Goal: Task Accomplishment & Management: Manage account settings

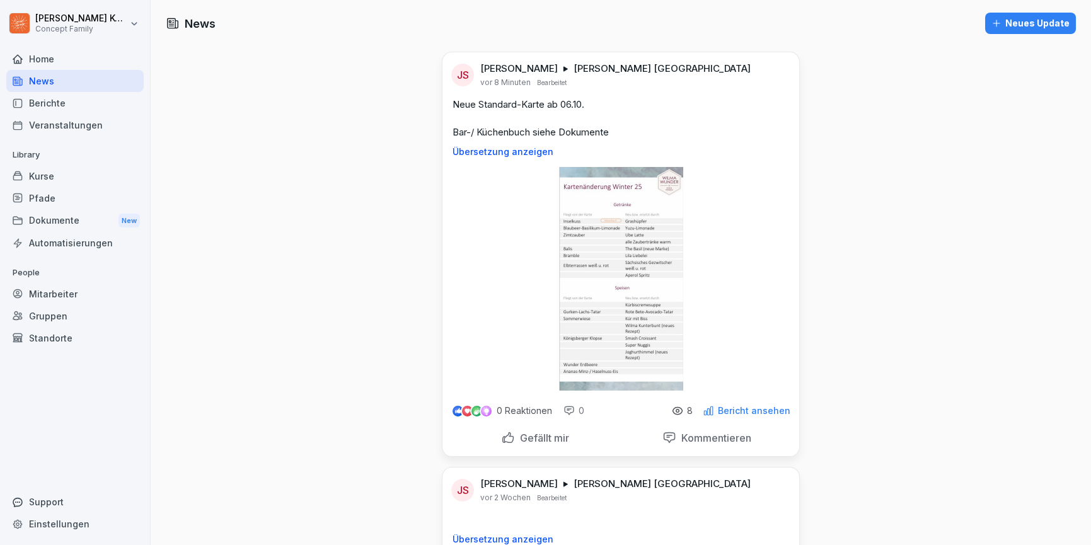
click at [62, 173] on div "Kurse" at bounding box center [74, 176] width 137 height 22
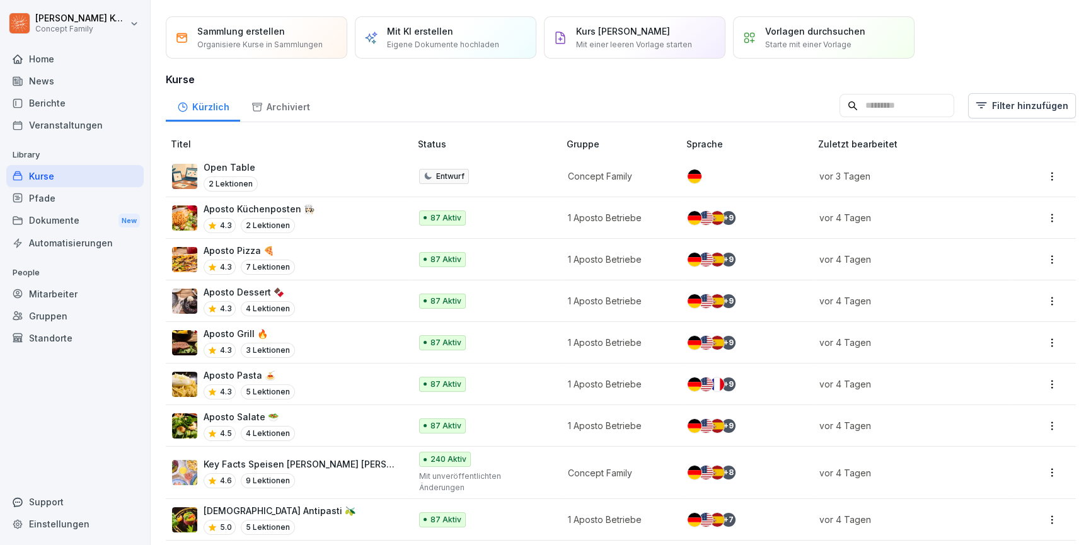
scroll to position [45, 0]
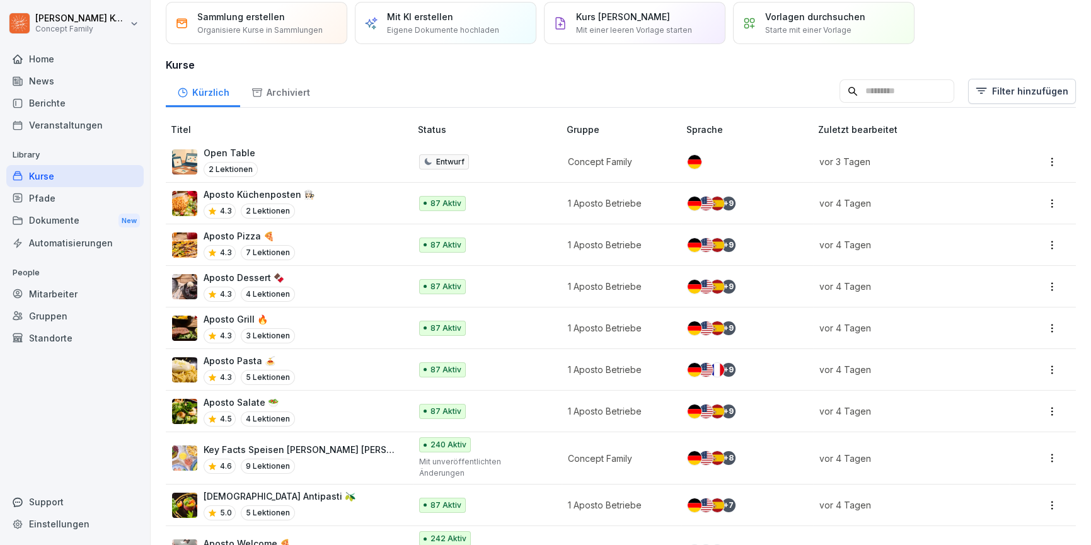
click at [354, 359] on div "Aposto Pasta 🍝 4.3 5 Lektionen" at bounding box center [285, 369] width 226 height 31
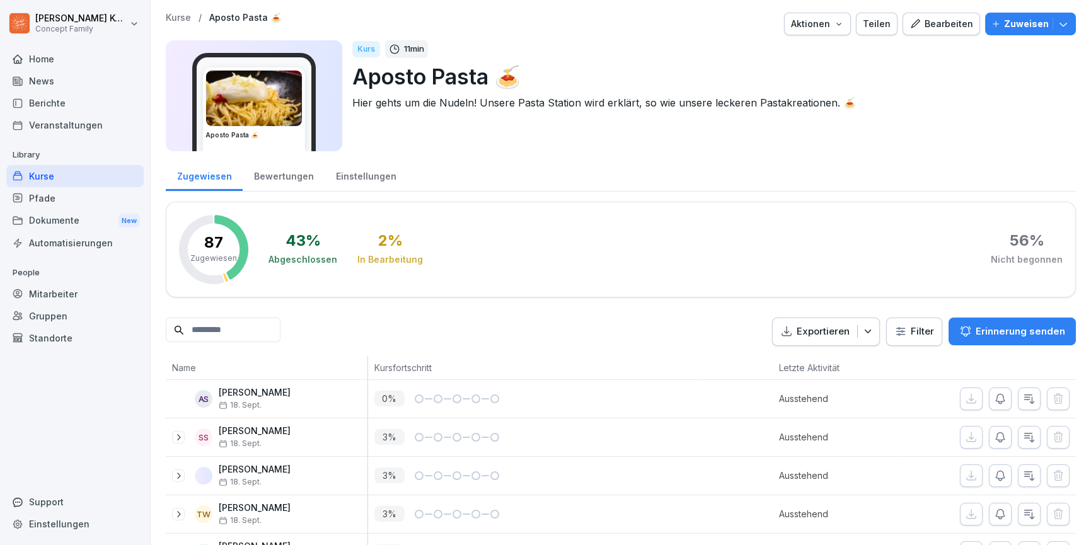
click at [279, 179] on div "Bewertungen" at bounding box center [284, 175] width 82 height 32
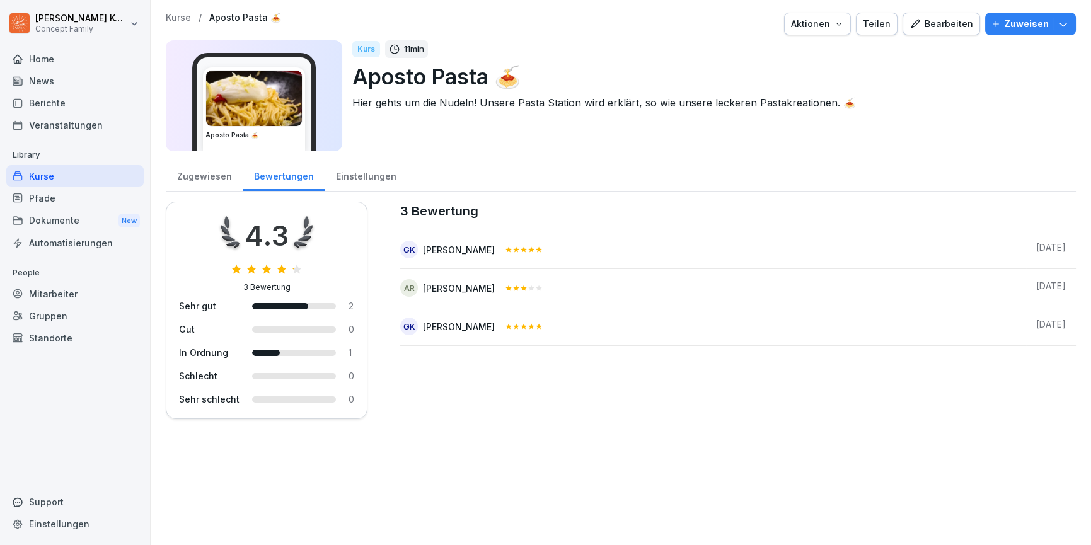
click at [195, 180] on div "Zugewiesen" at bounding box center [204, 175] width 77 height 32
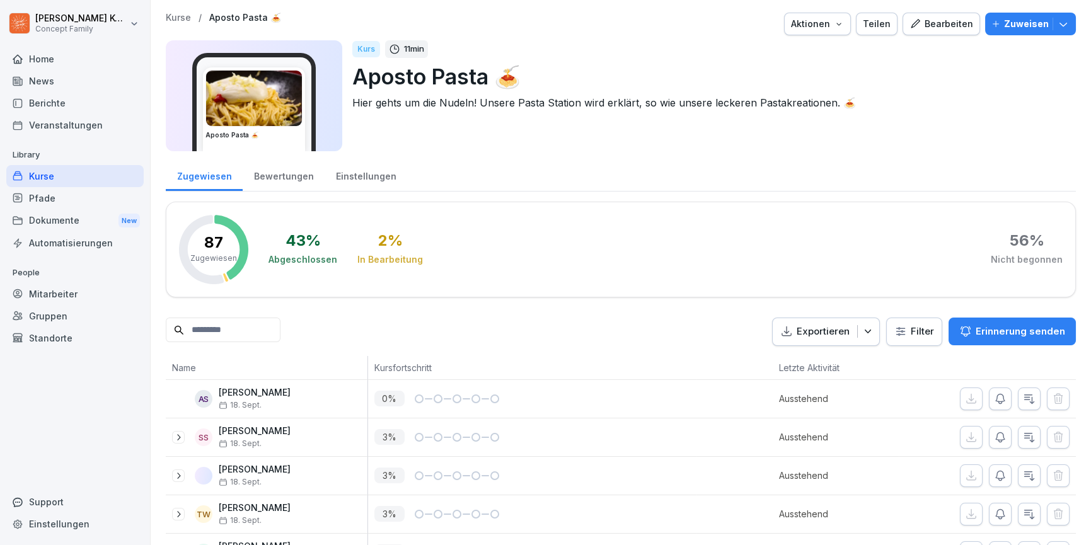
click at [83, 186] on div "Kurse" at bounding box center [74, 176] width 137 height 22
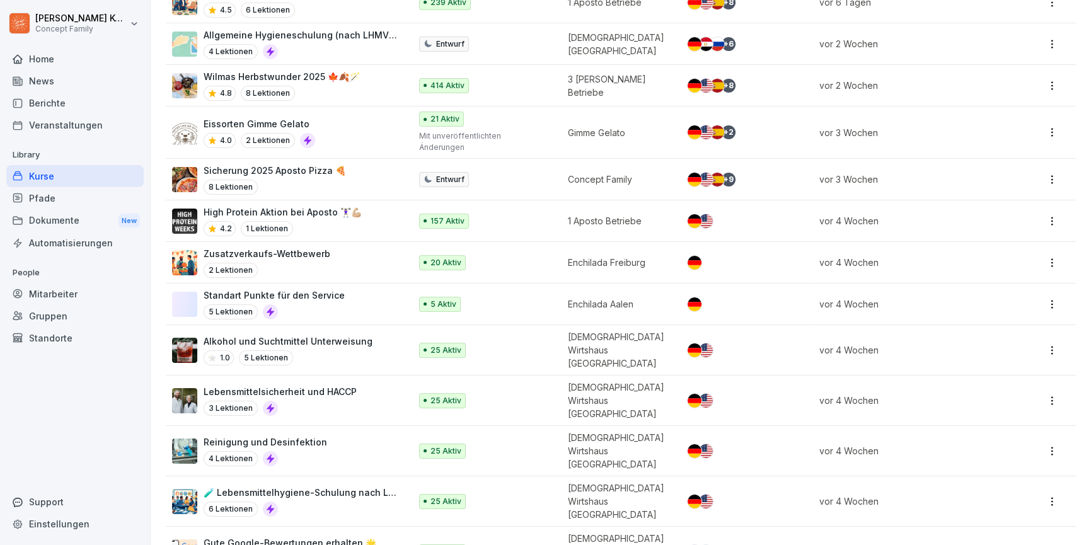
scroll to position [642, 0]
click at [378, 206] on div "High Protein Aktion bei Aposto 🏋🏻‍♀️💪🏼 4.2 1 Lektionen" at bounding box center [285, 221] width 226 height 31
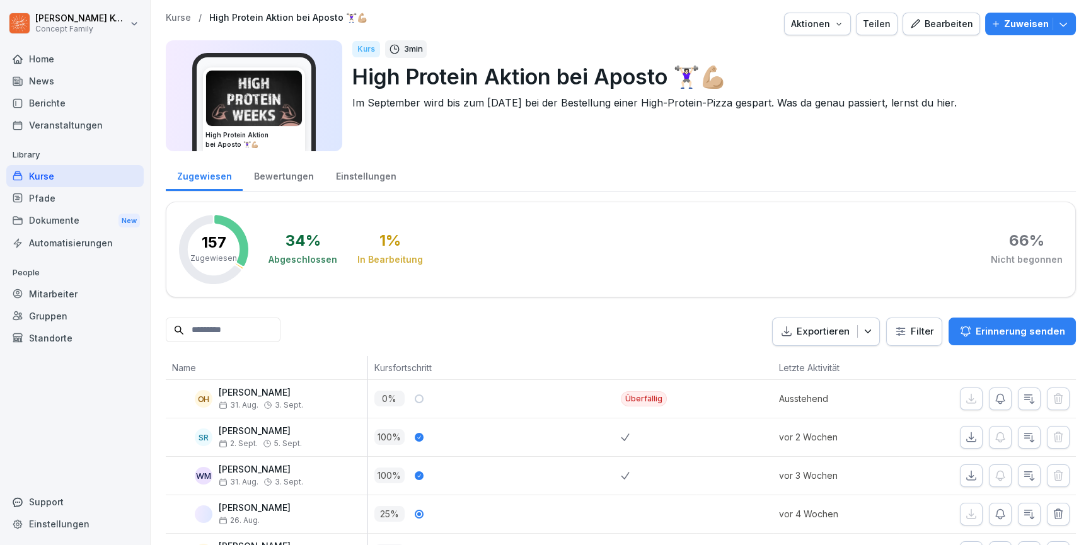
click at [294, 185] on div "Bewertungen" at bounding box center [284, 175] width 82 height 32
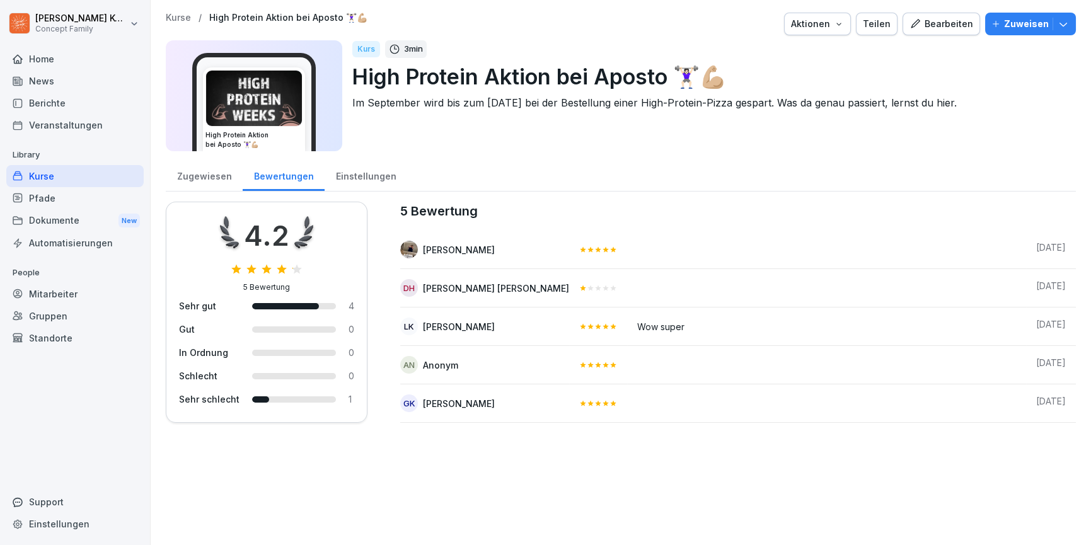
click at [61, 177] on div "Kurse" at bounding box center [74, 176] width 137 height 22
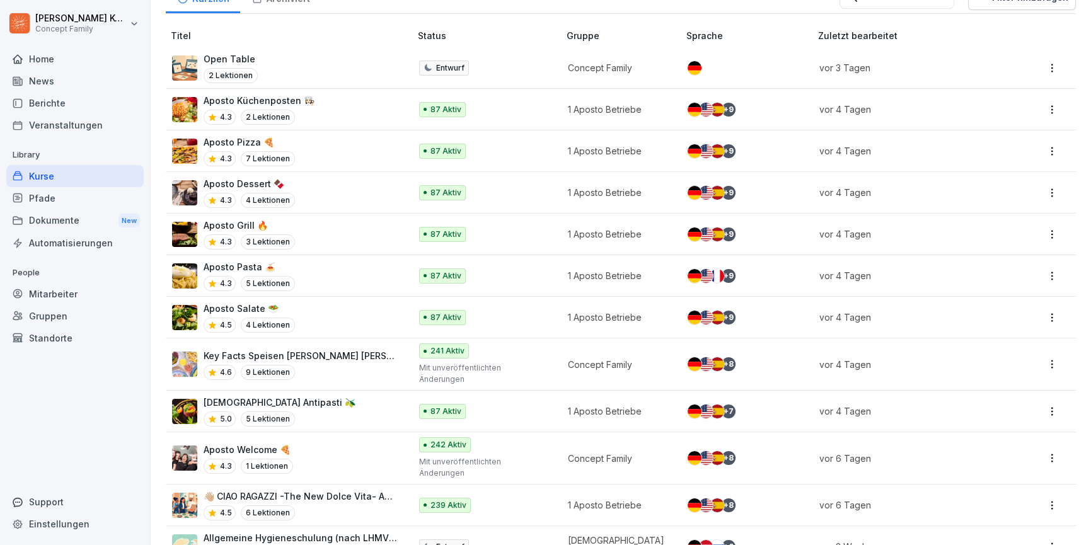
scroll to position [137, 0]
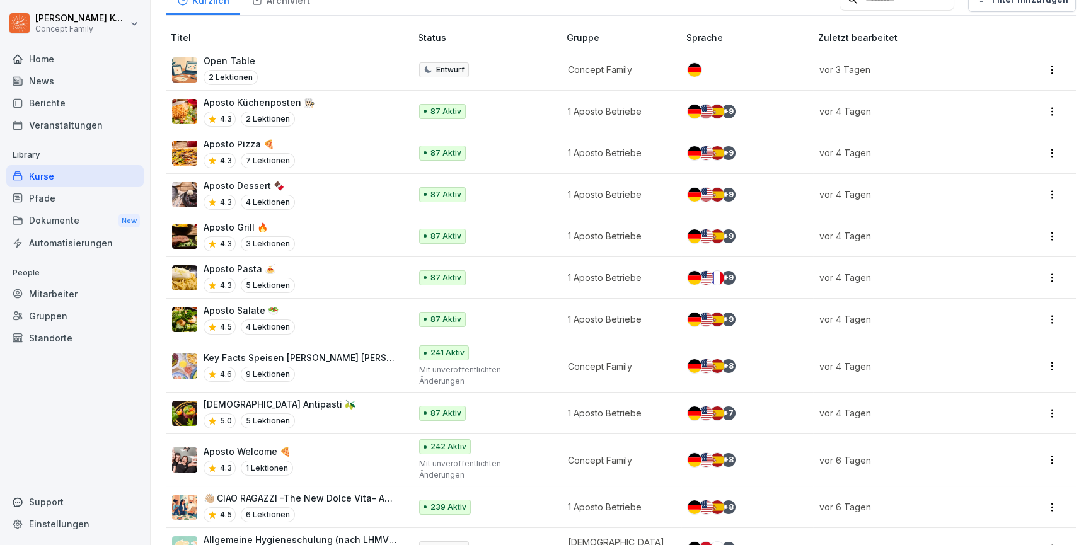
click at [56, 303] on div "Mitarbeiter" at bounding box center [74, 294] width 137 height 22
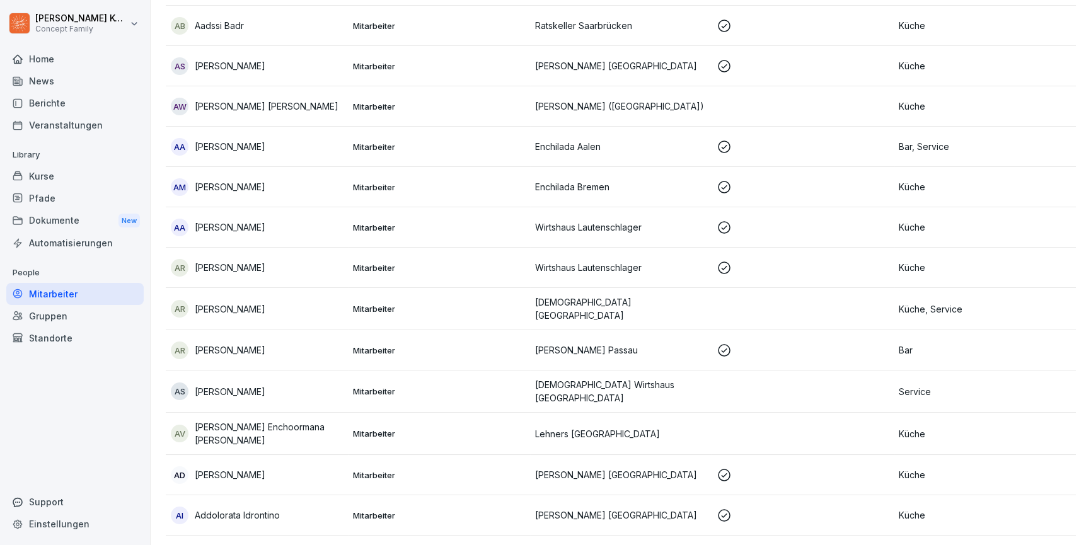
scroll to position [13, 0]
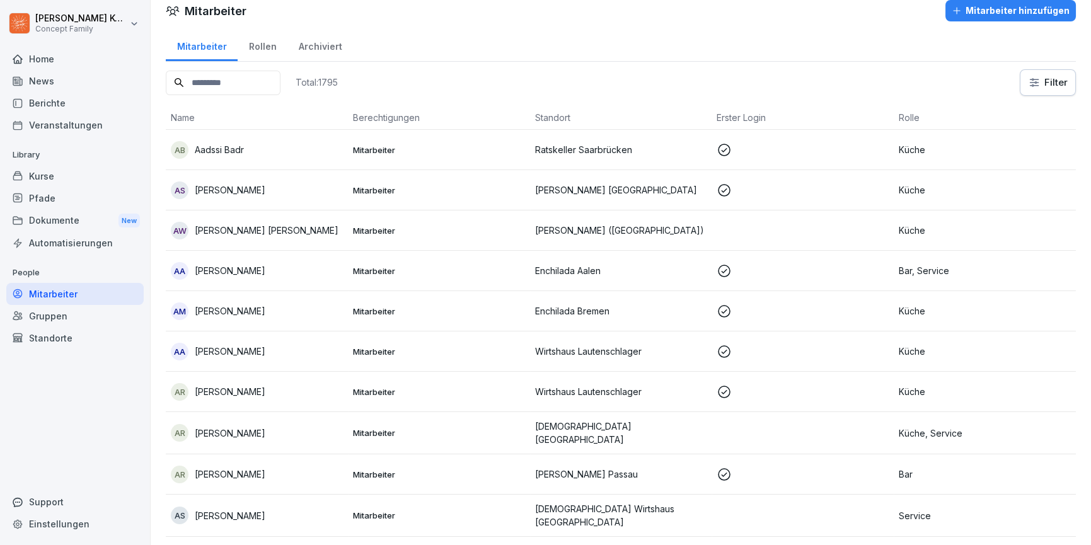
click at [44, 178] on div "Kurse" at bounding box center [74, 176] width 137 height 22
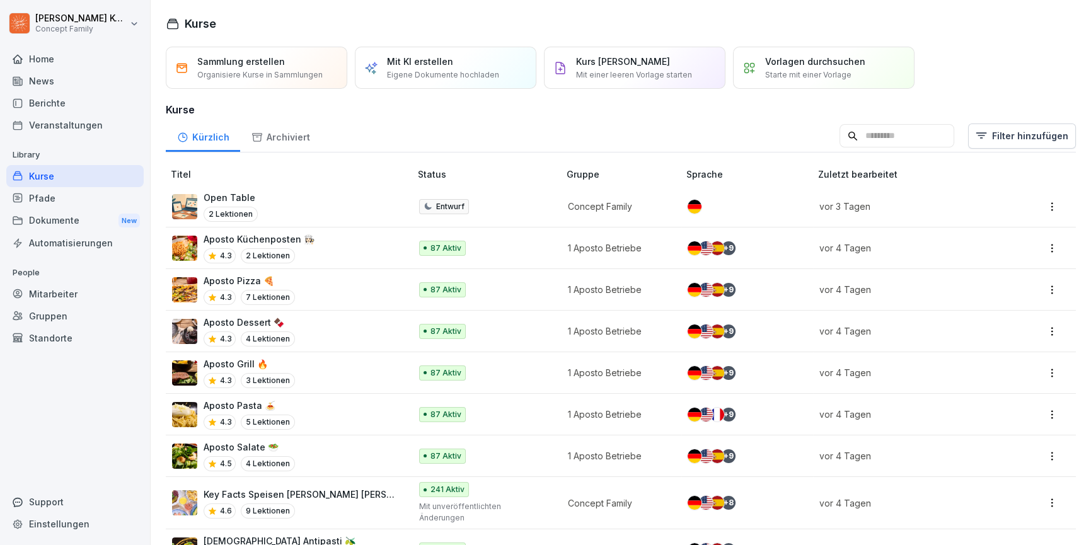
click at [20, 195] on icon at bounding box center [18, 198] width 10 height 10
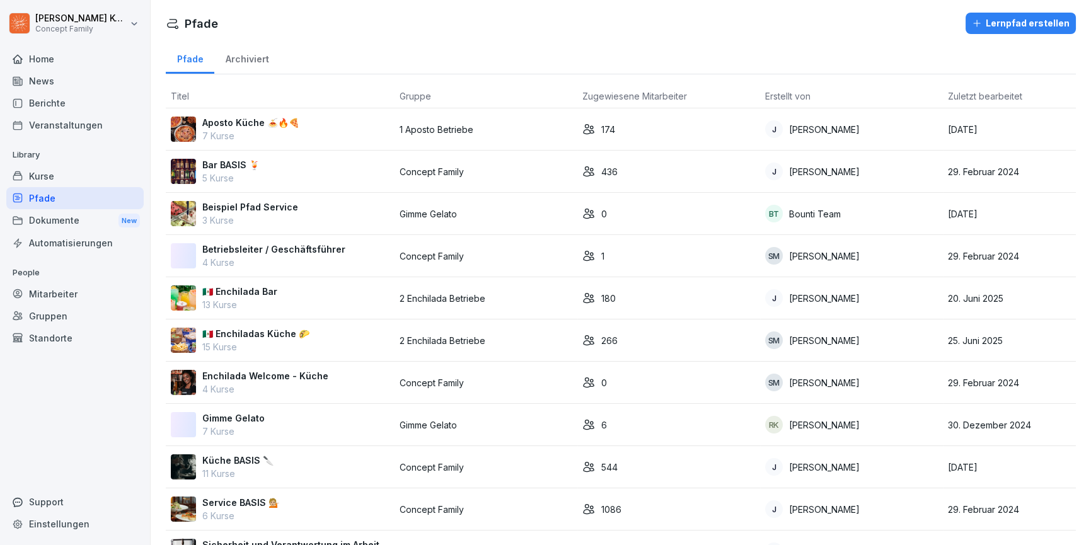
click at [61, 297] on div "Mitarbeiter" at bounding box center [74, 294] width 137 height 22
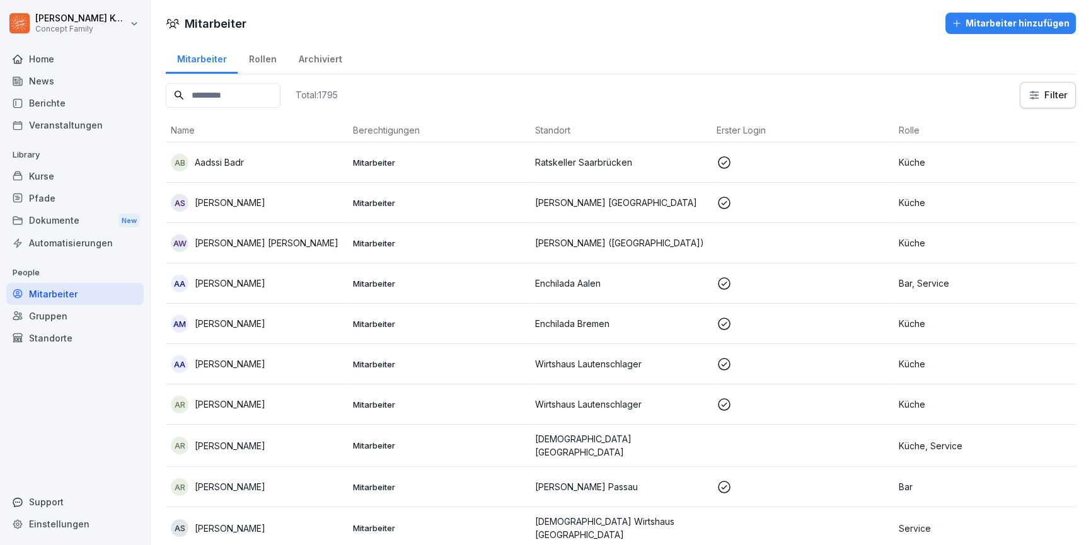
click at [39, 193] on div "Pfade" at bounding box center [74, 198] width 137 height 22
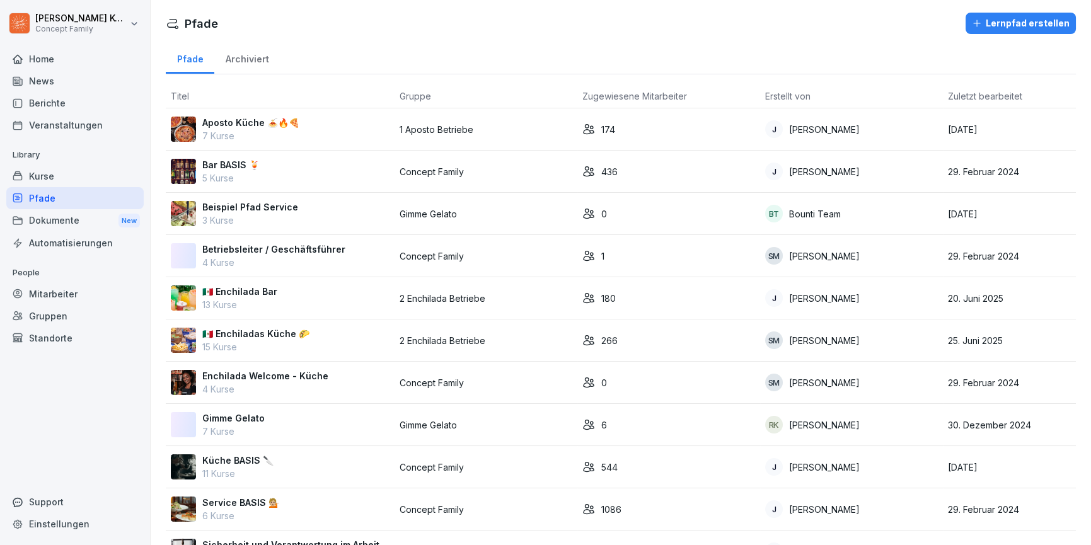
click at [292, 120] on p "Aposto Küche 🍝🔥🍕" at bounding box center [250, 122] width 97 height 13
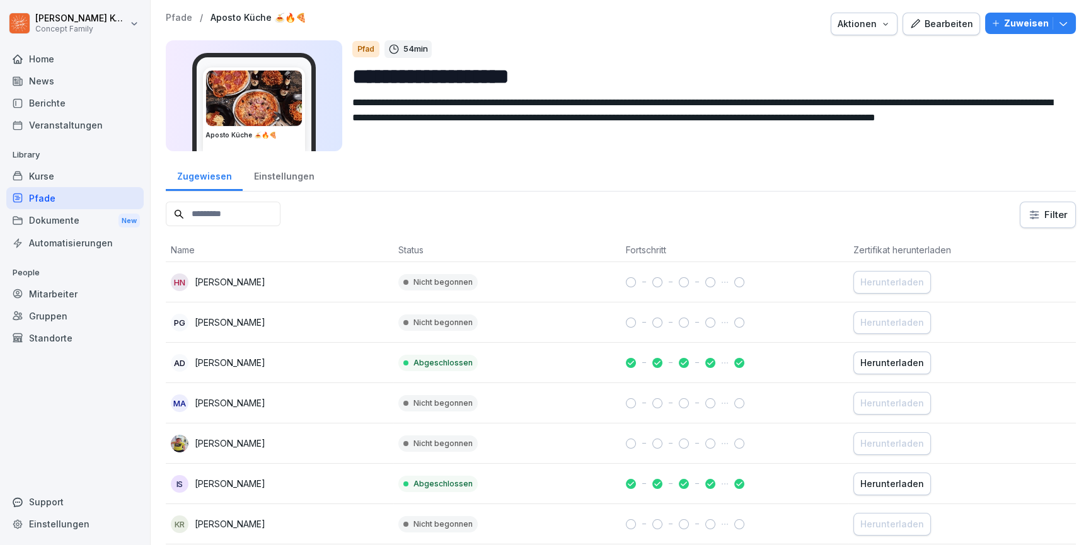
click at [997, 27] on icon "button" at bounding box center [996, 23] width 9 height 9
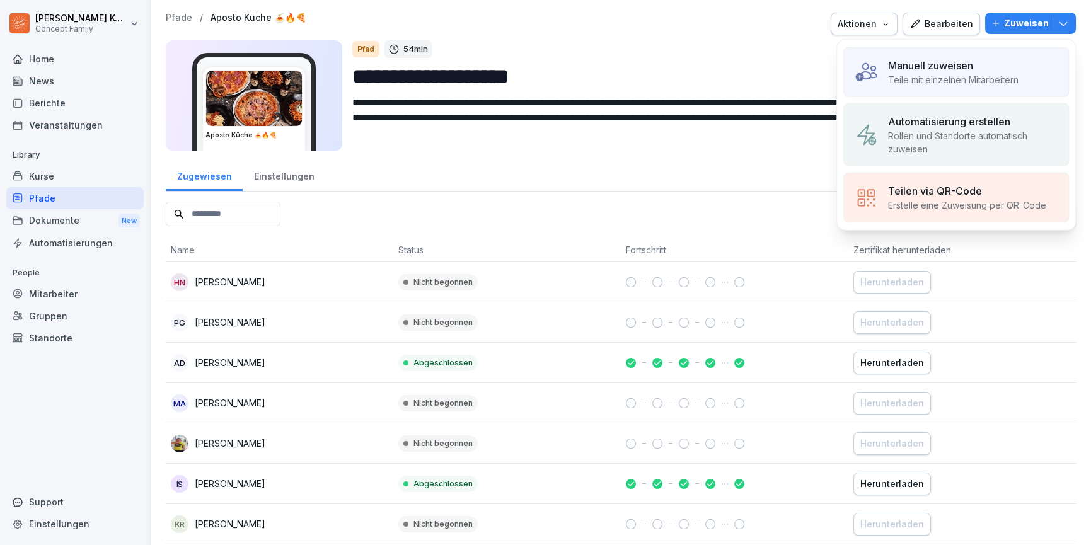
click at [972, 56] on div "Manuell zuweisen Teile mit einzelnen Mitarbeitern" at bounding box center [957, 72] width 226 height 50
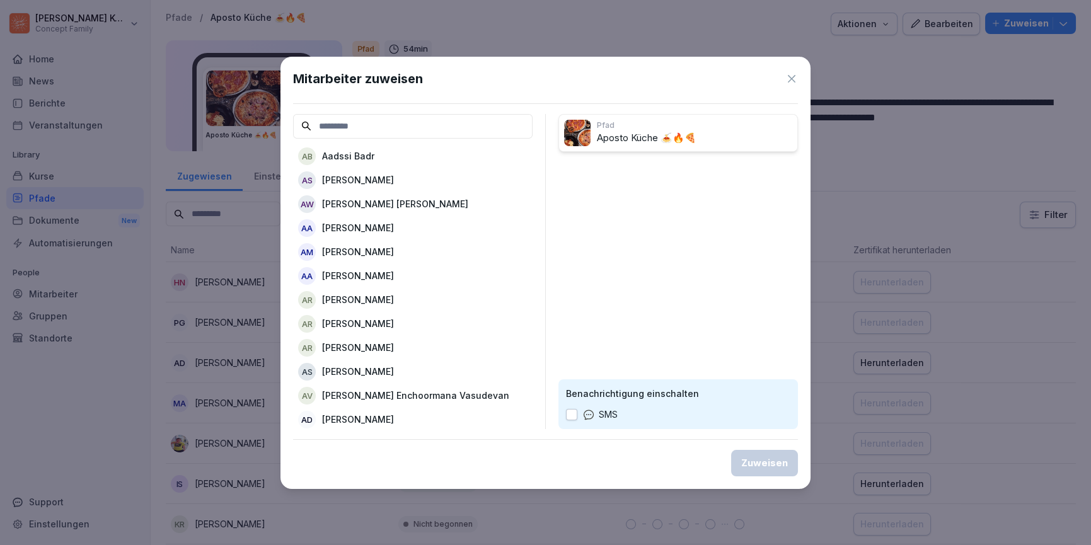
click at [356, 137] on input at bounding box center [413, 126] width 240 height 25
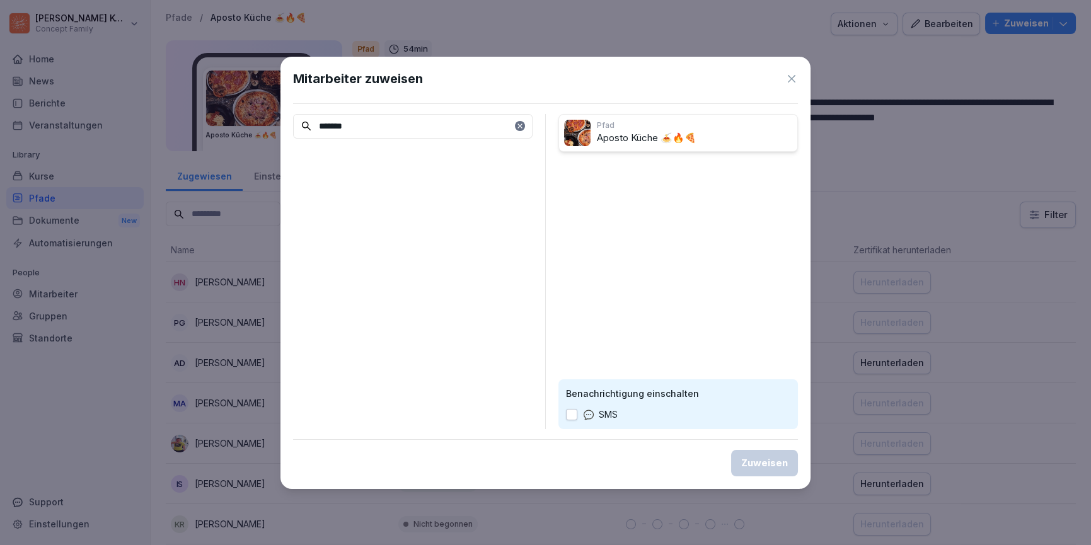
type input "*******"
click at [795, 81] on icon at bounding box center [792, 79] width 13 height 13
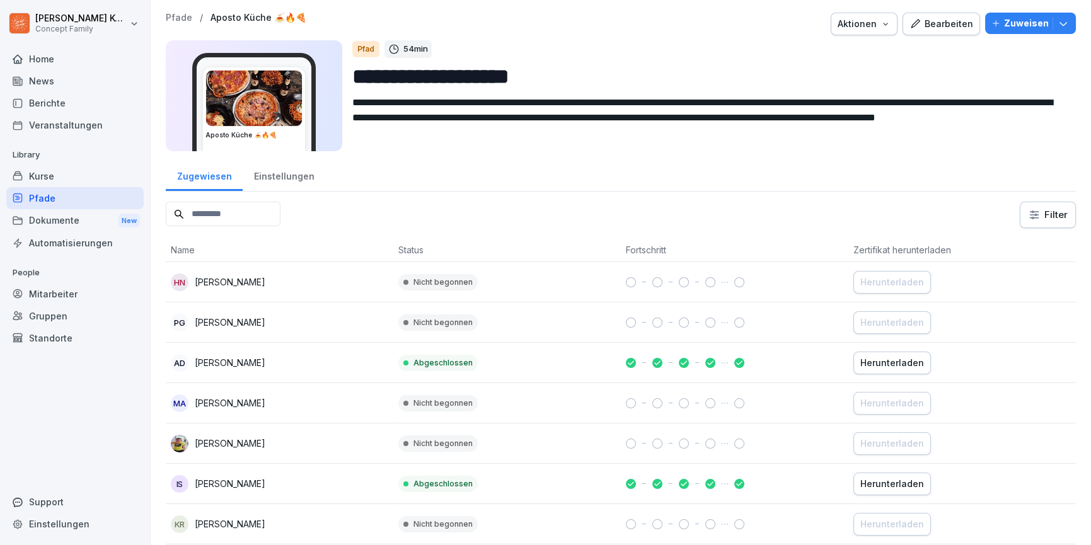
click at [51, 191] on div "Pfade" at bounding box center [74, 198] width 137 height 22
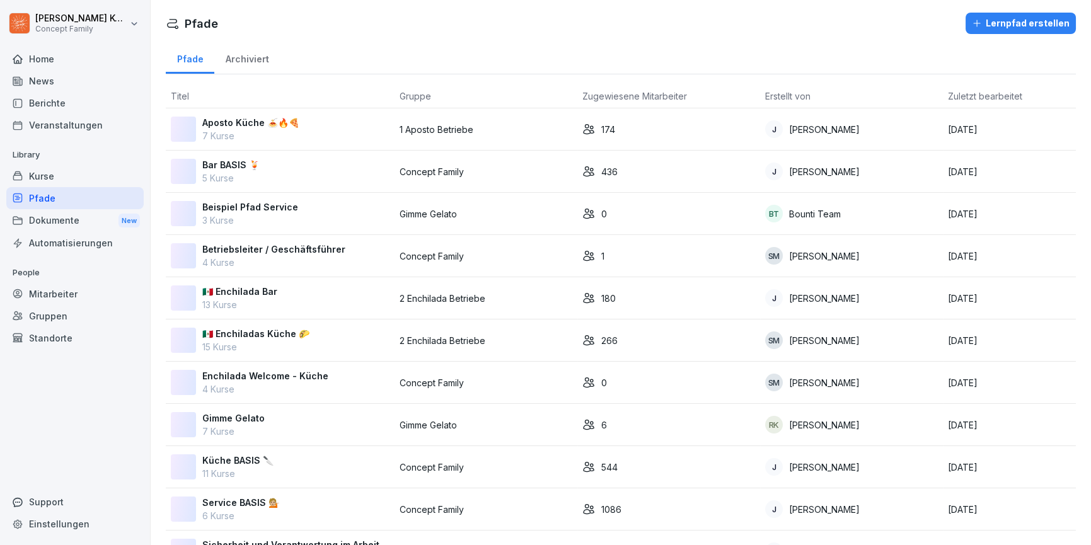
click at [48, 180] on div "Kurse" at bounding box center [74, 176] width 137 height 22
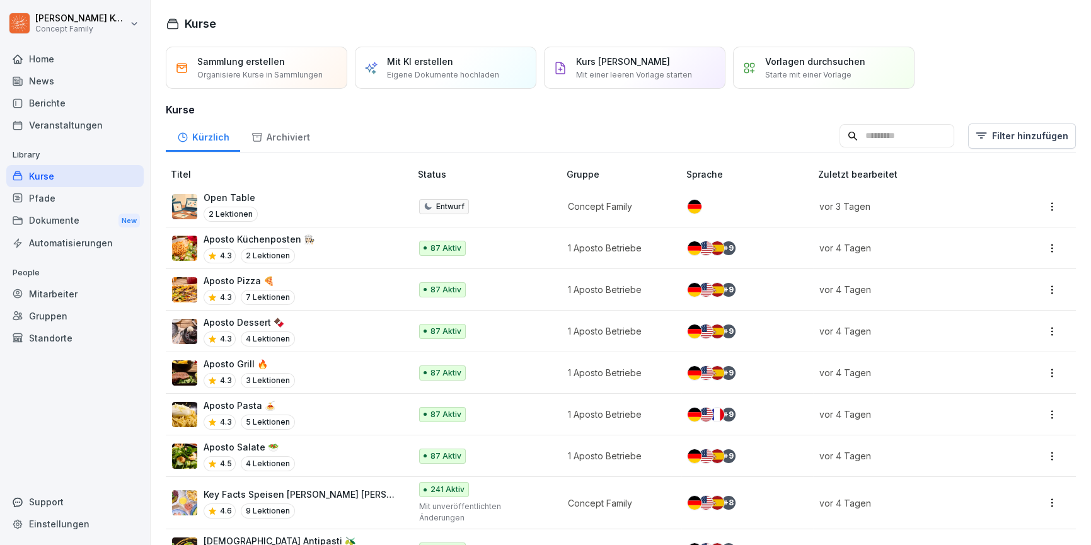
click at [70, 175] on div "Kurse" at bounding box center [74, 176] width 137 height 22
drag, startPoint x: 42, startPoint y: 294, endPoint x: 147, endPoint y: 224, distance: 126.4
click at [42, 294] on div "Mitarbeiter" at bounding box center [74, 294] width 137 height 22
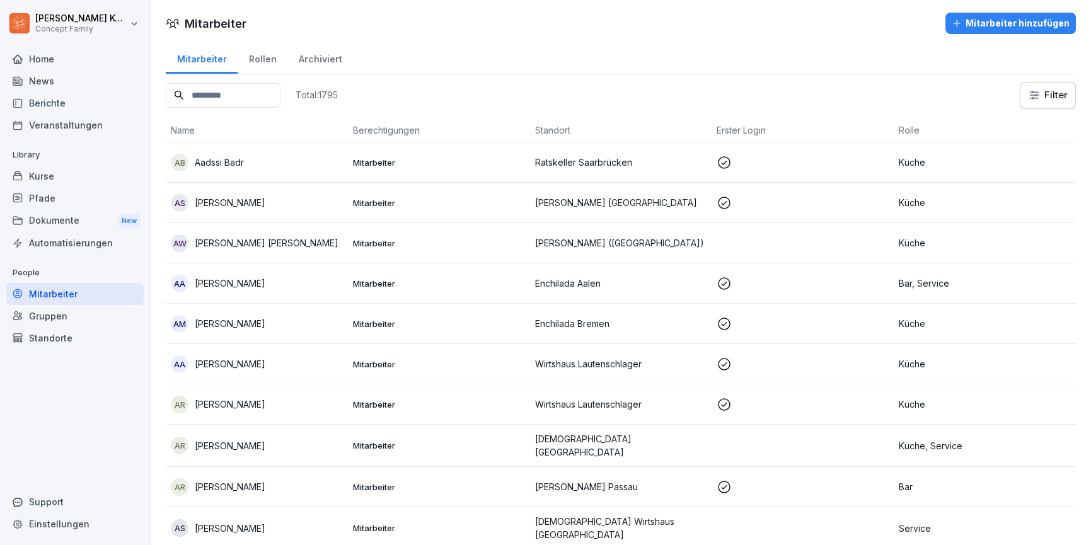
click at [238, 103] on input at bounding box center [223, 95] width 115 height 25
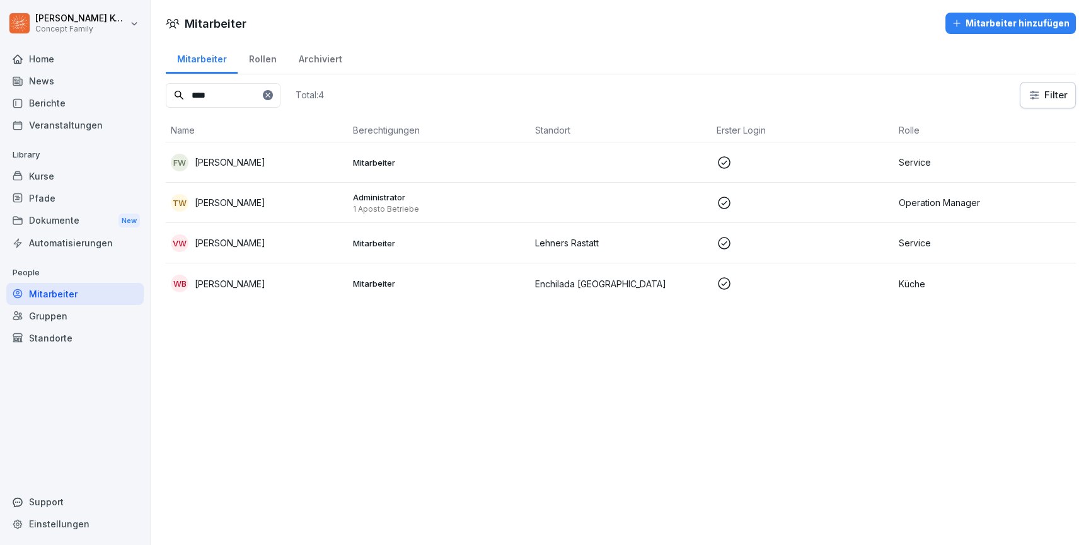
type input "****"
click at [301, 199] on div "TW Tobias Wolf" at bounding box center [257, 203] width 172 height 18
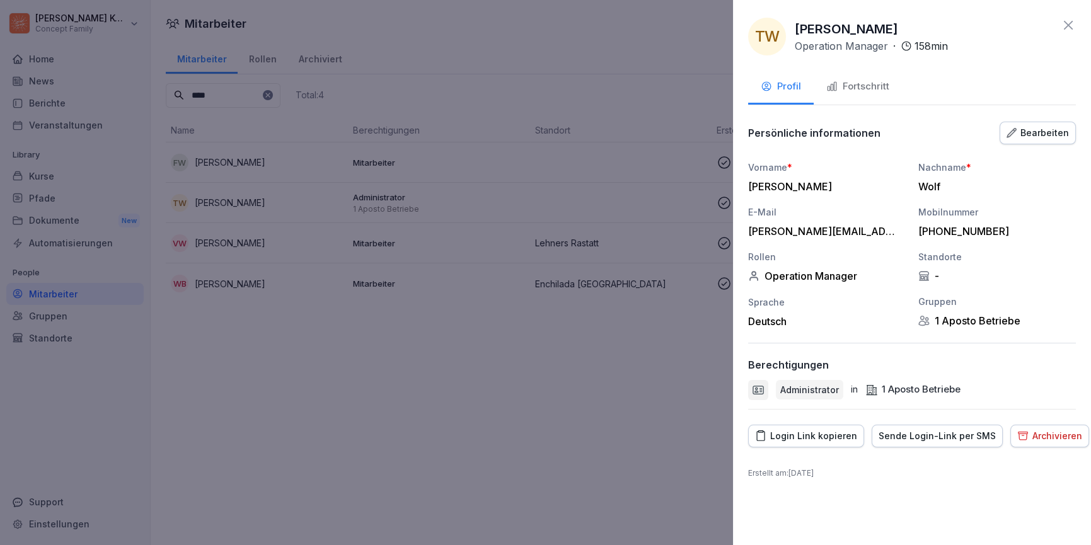
click at [1066, 25] on icon at bounding box center [1068, 25] width 15 height 15
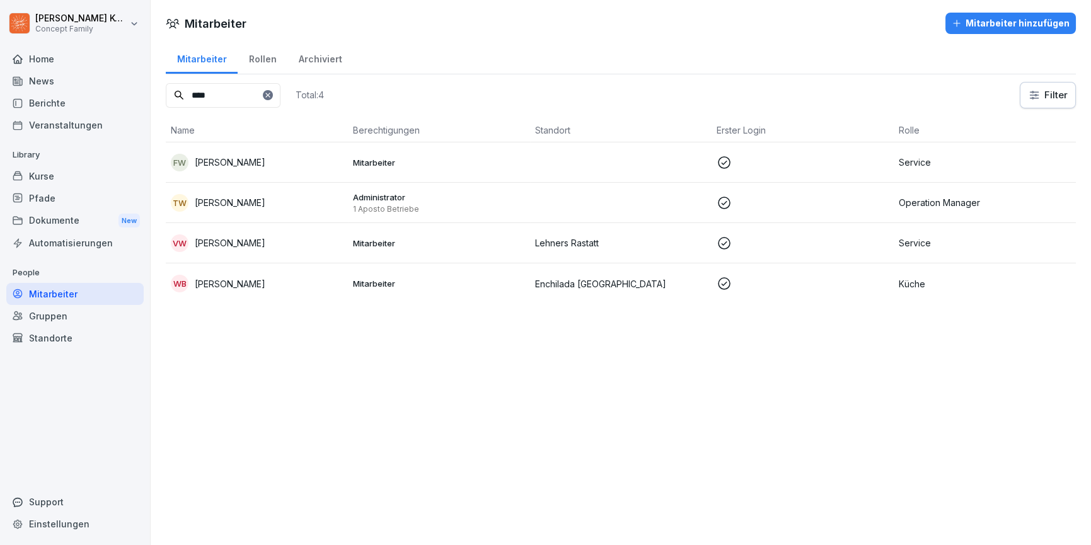
click at [282, 200] on div "TW Tobias Wolf" at bounding box center [257, 203] width 172 height 18
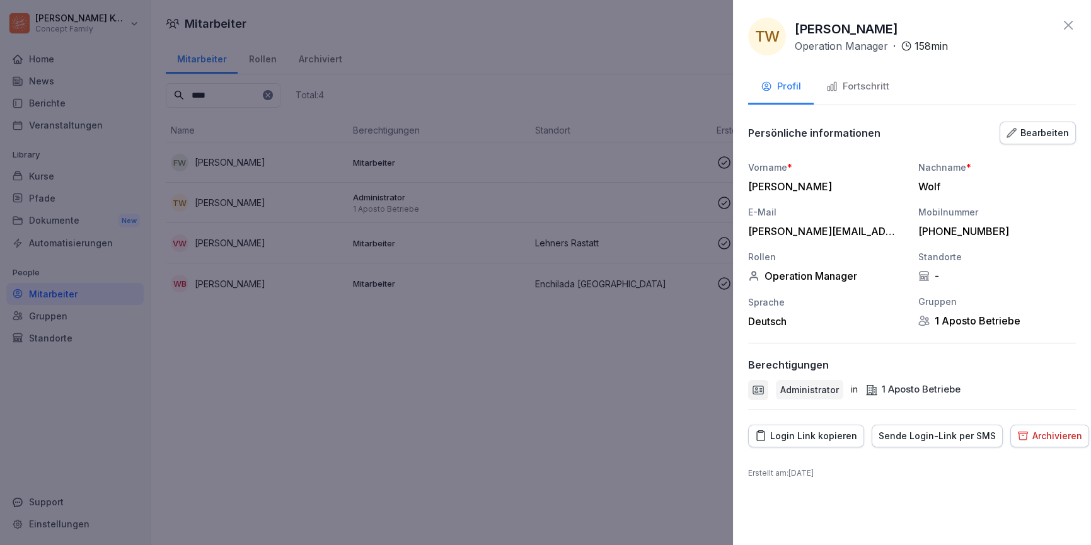
click at [1066, 24] on icon at bounding box center [1068, 25] width 15 height 15
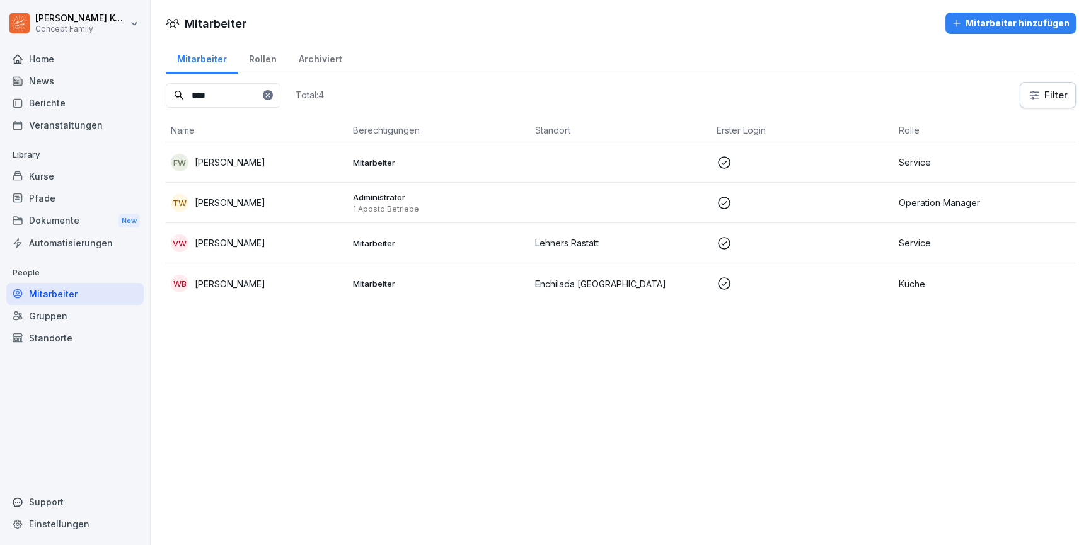
click at [30, 170] on div "Kurse" at bounding box center [74, 176] width 137 height 22
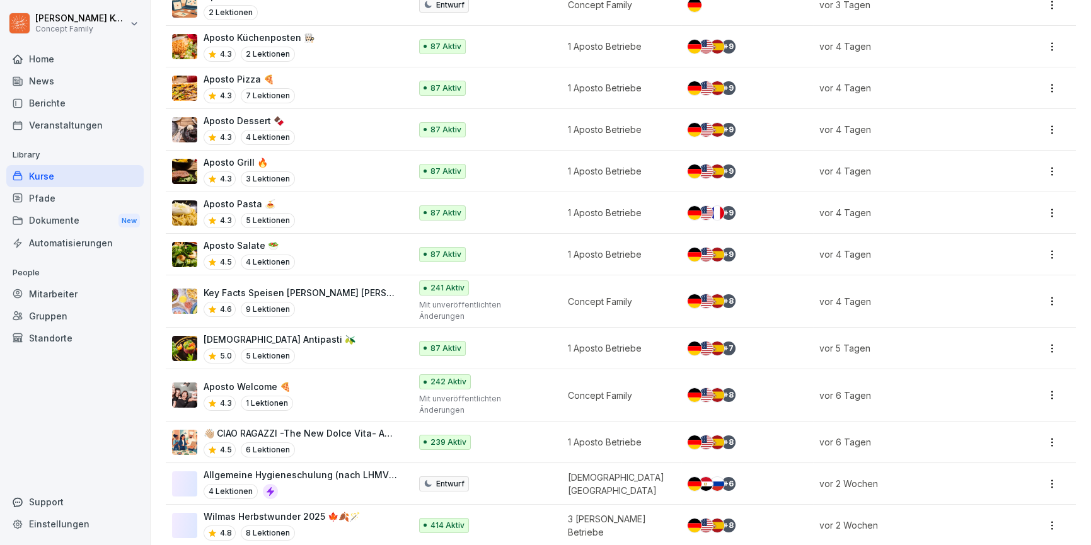
scroll to position [201, 0]
click at [375, 427] on p "👋🏼 CIAO RAGAZZI -The New Dolce Vita- Apostorelaunch" at bounding box center [301, 433] width 194 height 13
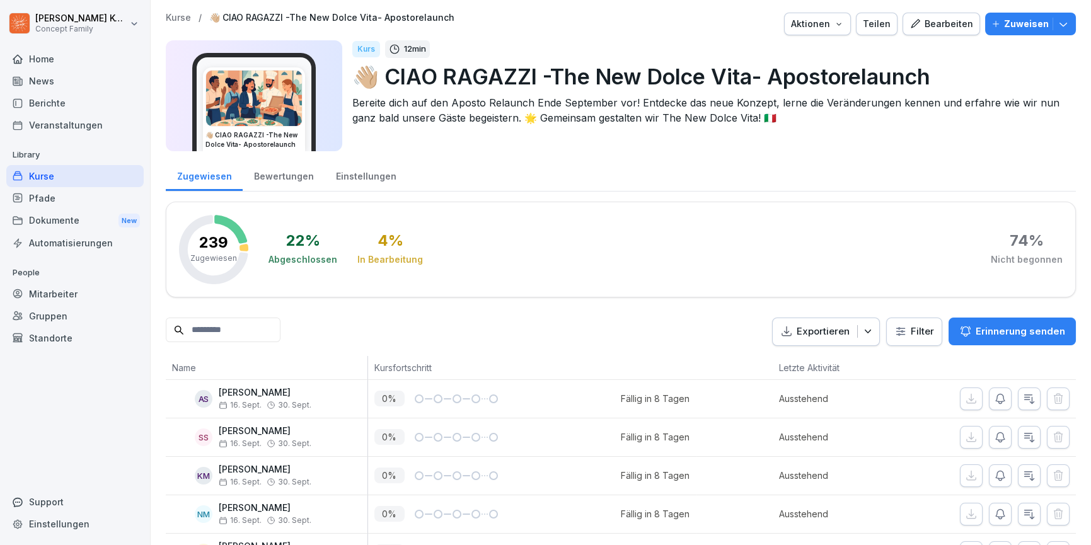
click at [300, 178] on div "Bewertungen" at bounding box center [284, 175] width 82 height 32
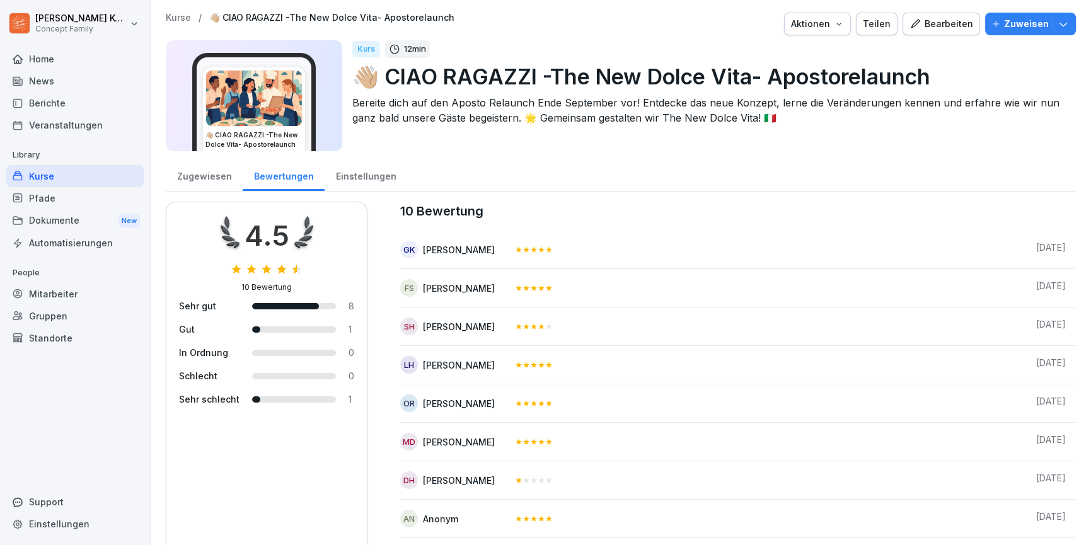
click at [338, 178] on div "Einstellungen" at bounding box center [366, 175] width 83 height 32
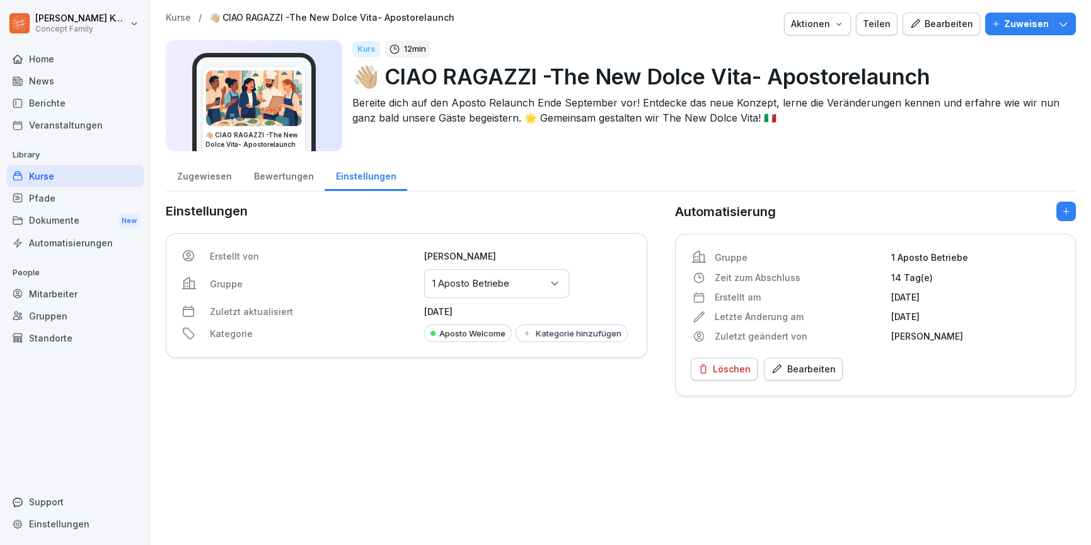
click at [221, 177] on div "Zugewiesen" at bounding box center [204, 175] width 77 height 32
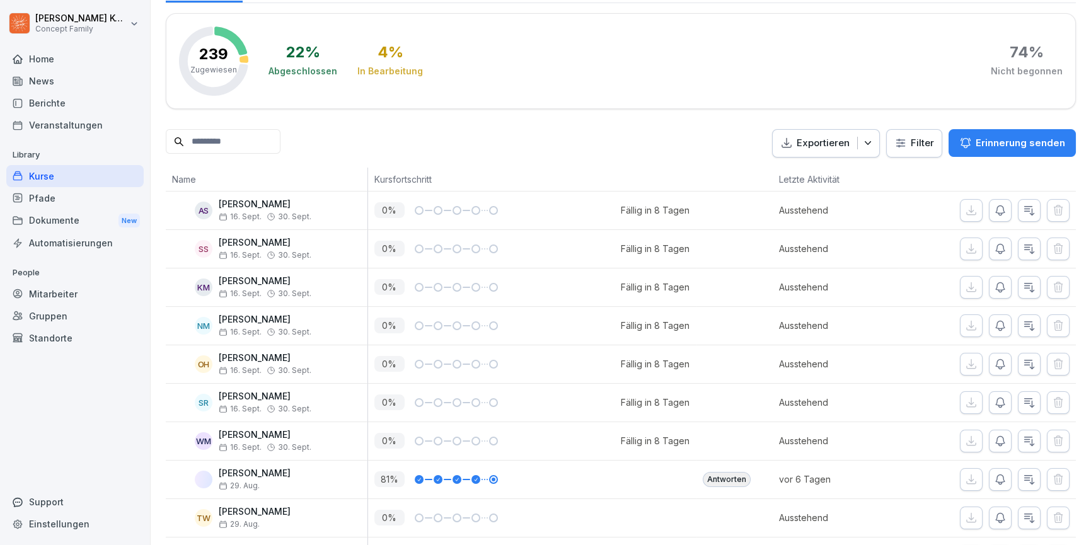
scroll to position [339, 0]
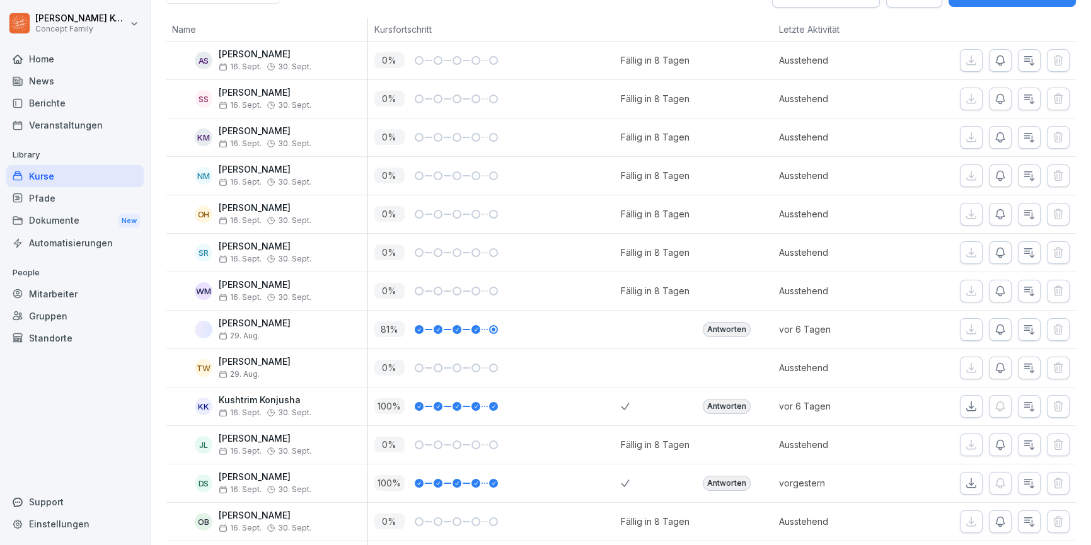
click at [733, 409] on div "Antworten" at bounding box center [727, 406] width 48 height 15
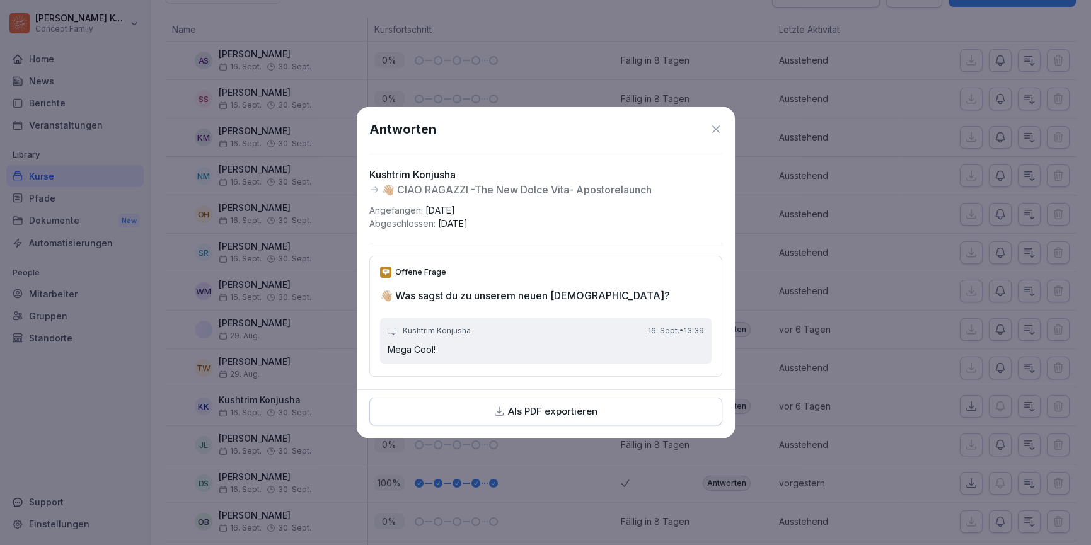
click at [716, 131] on icon at bounding box center [716, 129] width 8 height 8
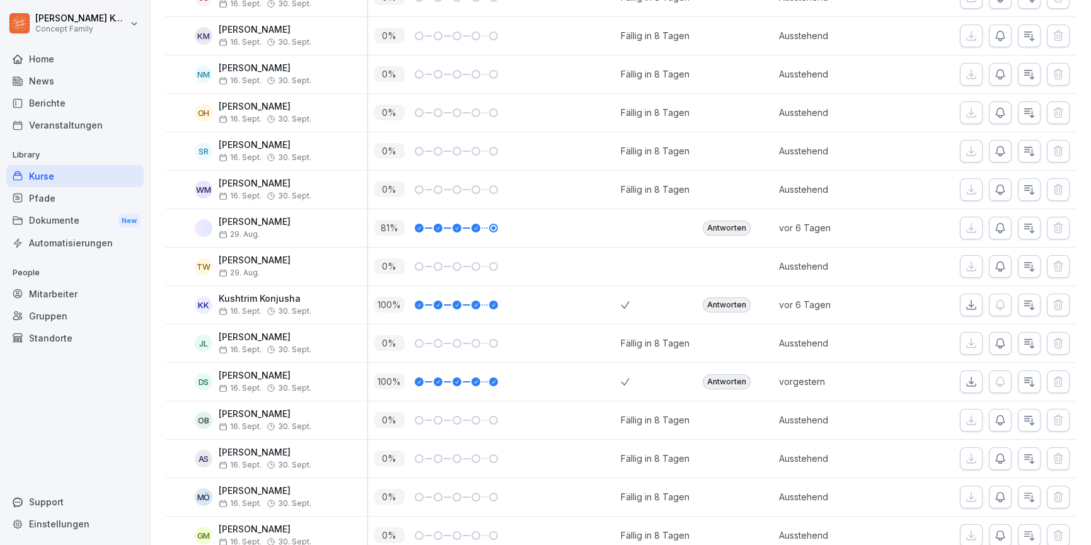
scroll to position [508, 0]
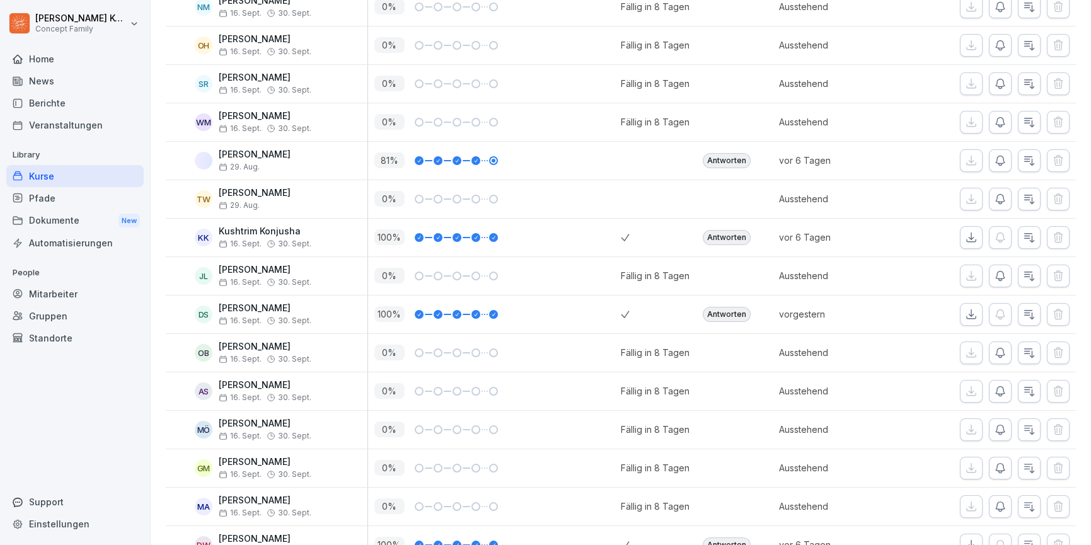
click at [728, 309] on div "Antworten" at bounding box center [727, 314] width 48 height 15
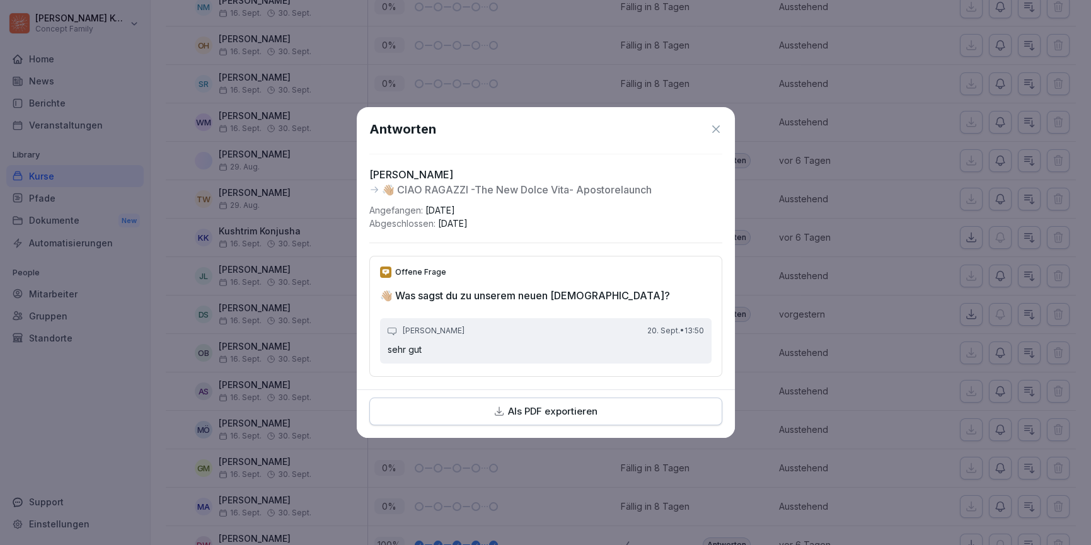
click at [715, 128] on icon at bounding box center [716, 129] width 13 height 13
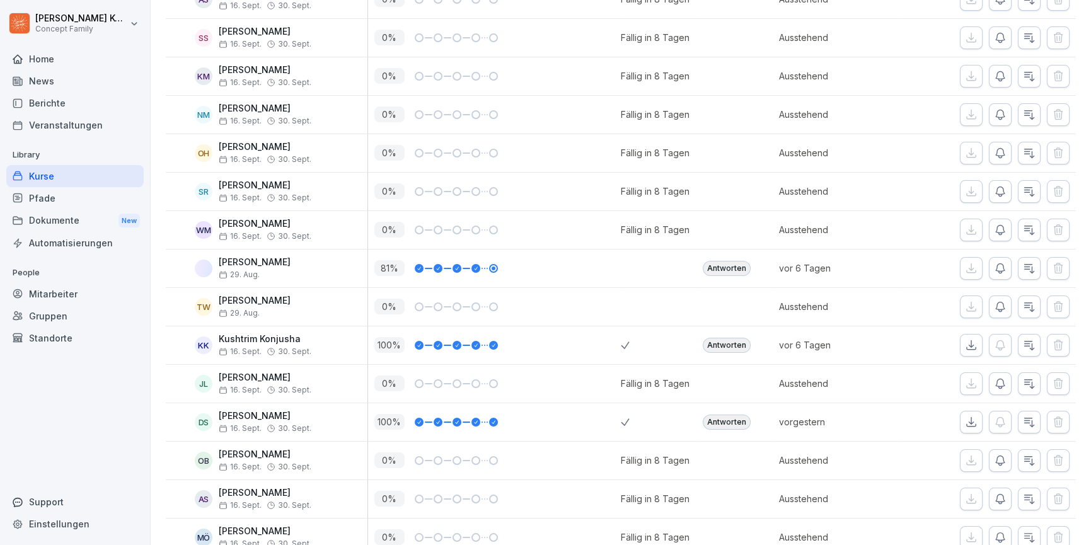
scroll to position [398, 0]
click at [728, 421] on div "Antworten" at bounding box center [727, 424] width 48 height 15
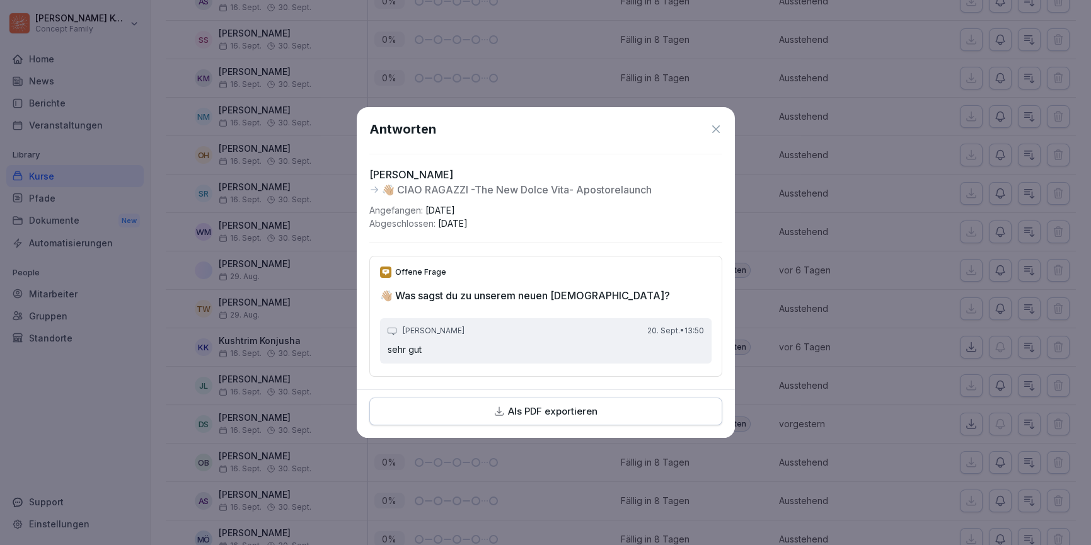
click at [719, 134] on icon at bounding box center [716, 129] width 13 height 13
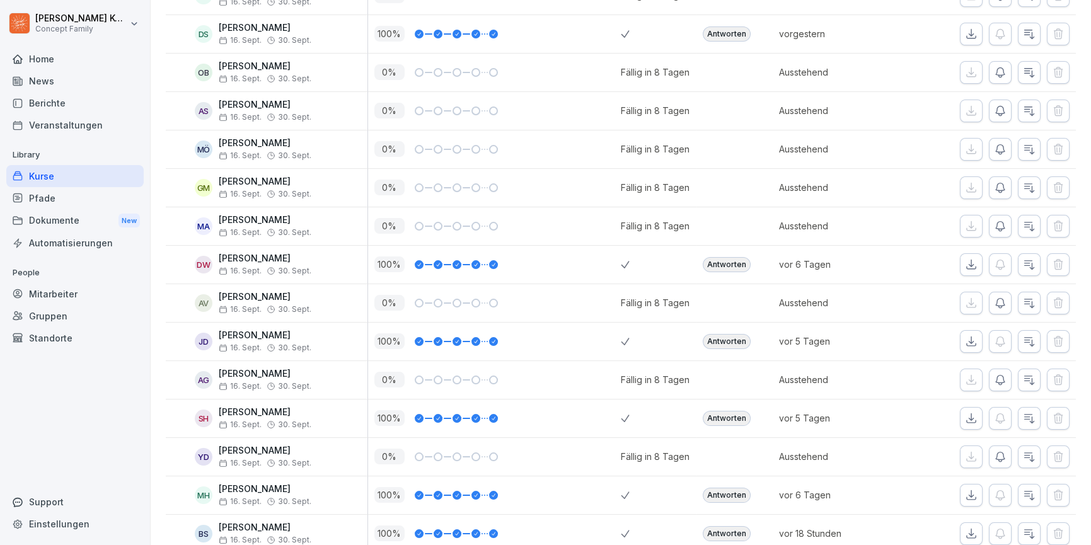
scroll to position [815, 0]
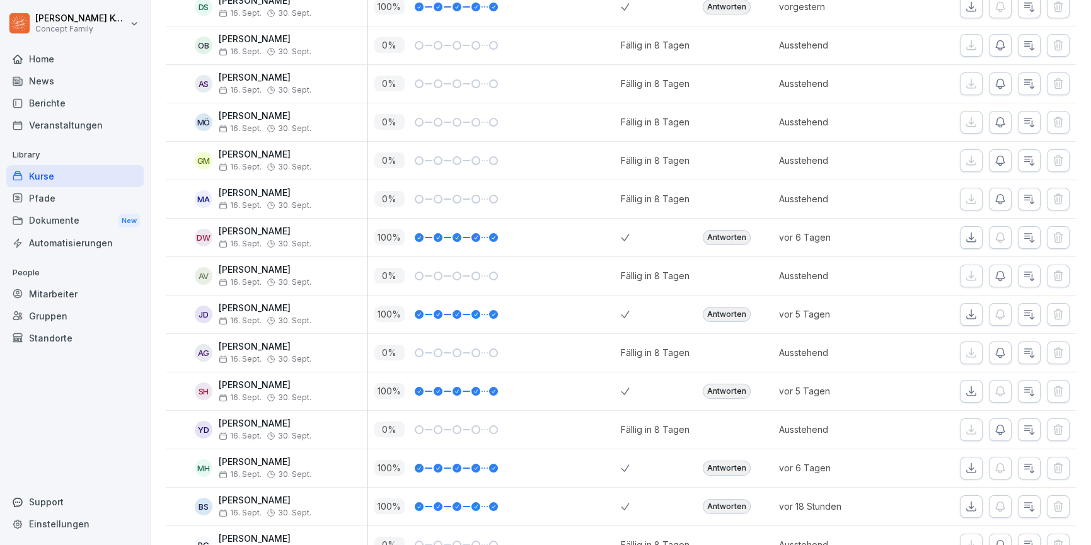
click at [712, 316] on div "Antworten" at bounding box center [727, 314] width 48 height 15
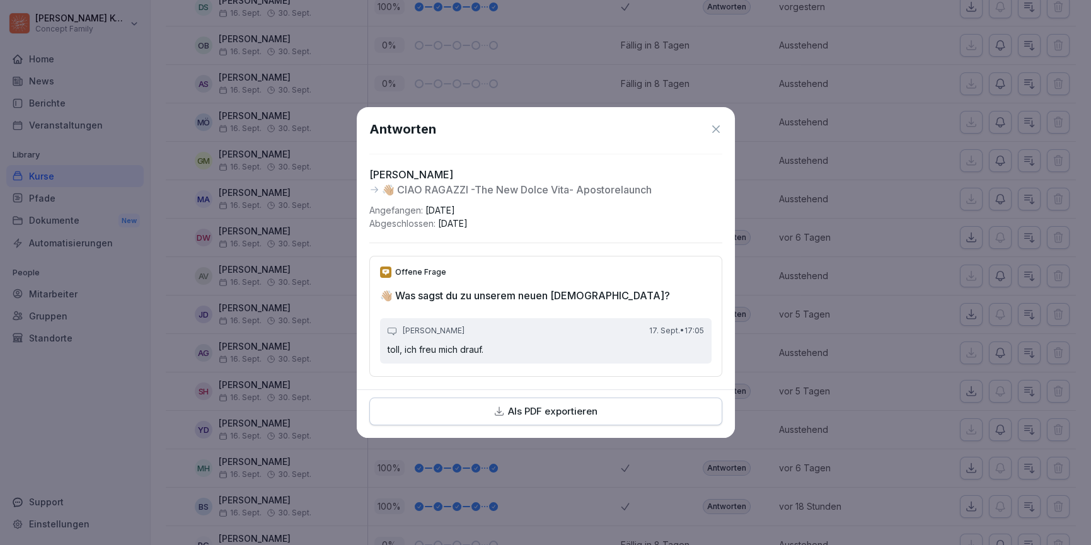
click at [712, 127] on icon at bounding box center [716, 129] width 13 height 13
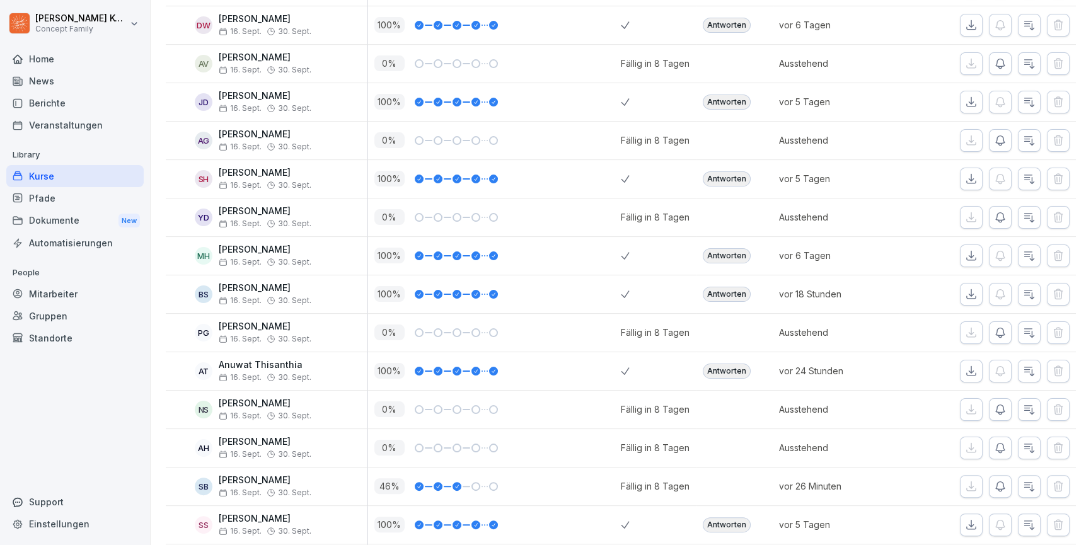
scroll to position [1028, 0]
click at [739, 364] on div "Antworten" at bounding box center [727, 371] width 48 height 15
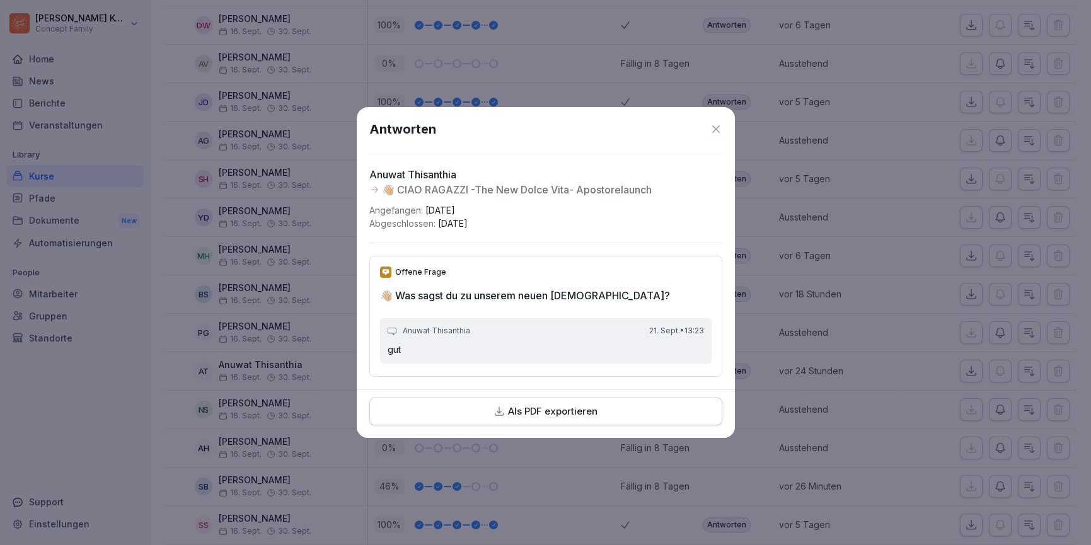
click at [722, 133] on div "Antworten Anuwat Thisanthia 👋🏼 CIAO RAGAZZI -The New Dolce Vita- Apostorelaunch…" at bounding box center [546, 248] width 378 height 282
click at [712, 132] on icon at bounding box center [716, 129] width 13 height 13
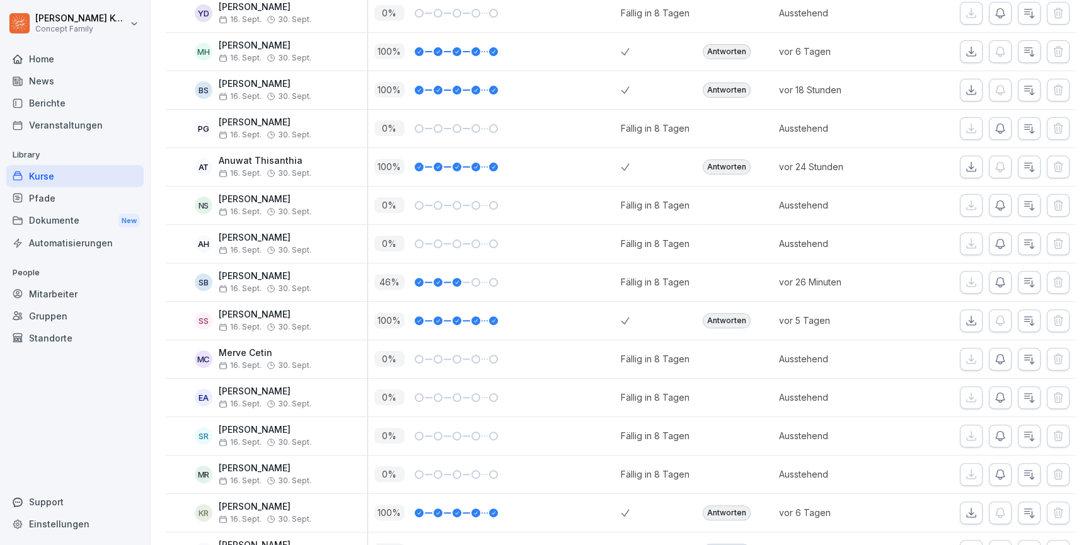
scroll to position [1233, 0]
click at [725, 315] on div "Antworten" at bounding box center [727, 319] width 48 height 15
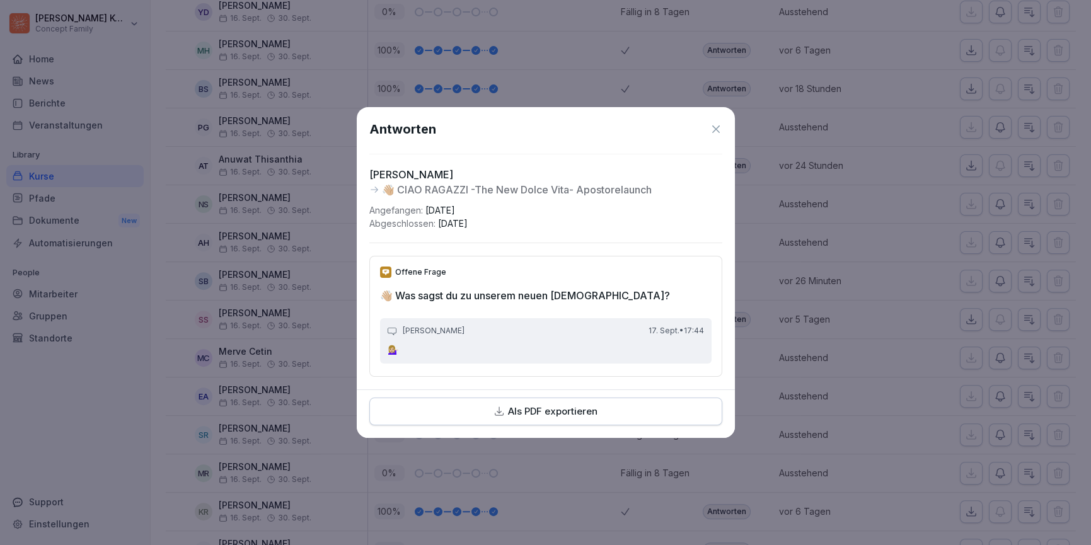
click at [719, 130] on icon at bounding box center [716, 129] width 13 height 13
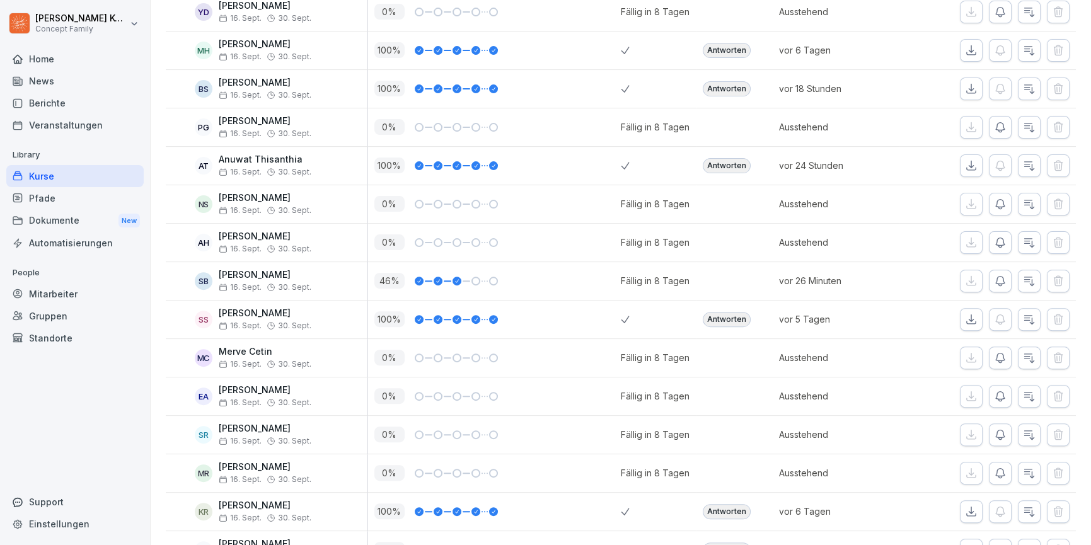
scroll to position [1494, 0]
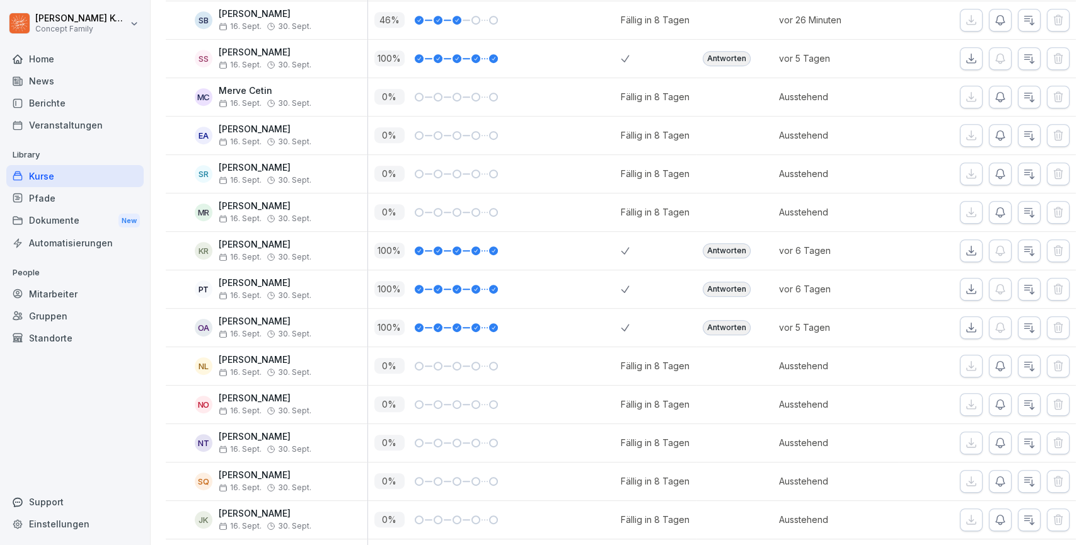
click at [728, 325] on div "Antworten" at bounding box center [727, 327] width 48 height 15
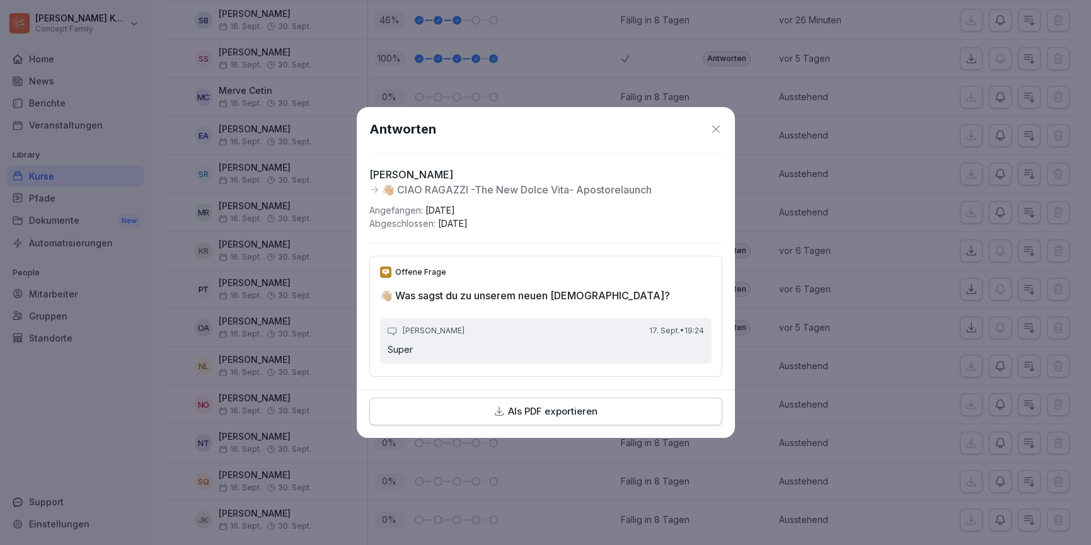
click at [717, 132] on icon at bounding box center [716, 129] width 13 height 13
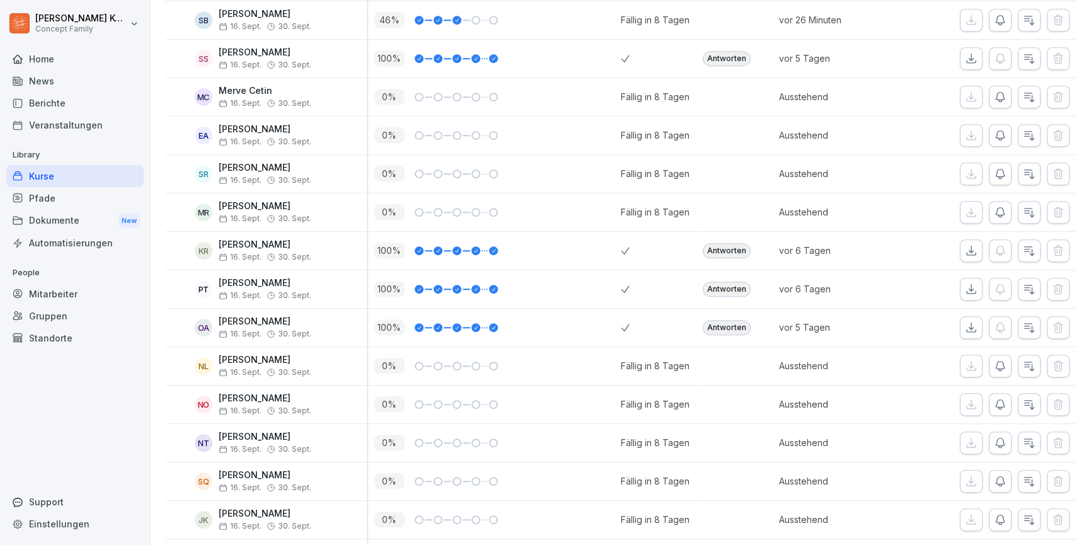
click at [729, 282] on div "Antworten" at bounding box center [727, 289] width 48 height 15
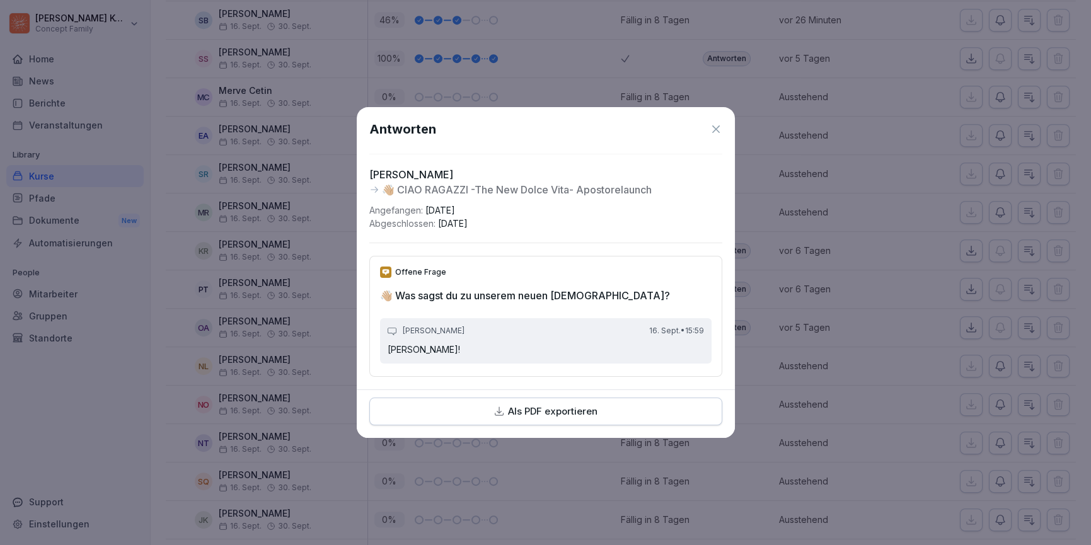
click at [714, 127] on icon at bounding box center [716, 129] width 8 height 8
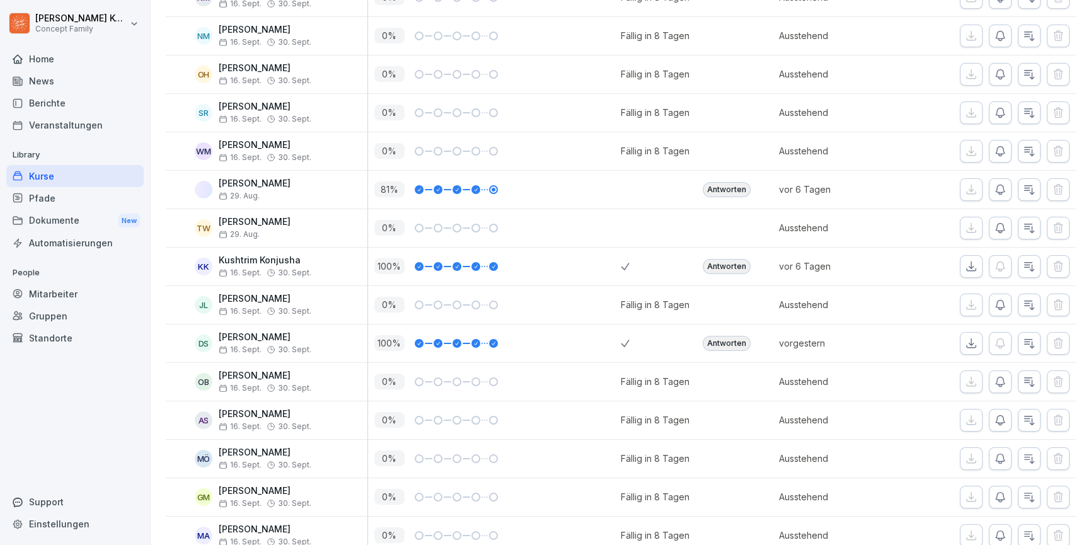
scroll to position [478, 0]
click at [736, 264] on div "Antworten" at bounding box center [727, 267] width 48 height 15
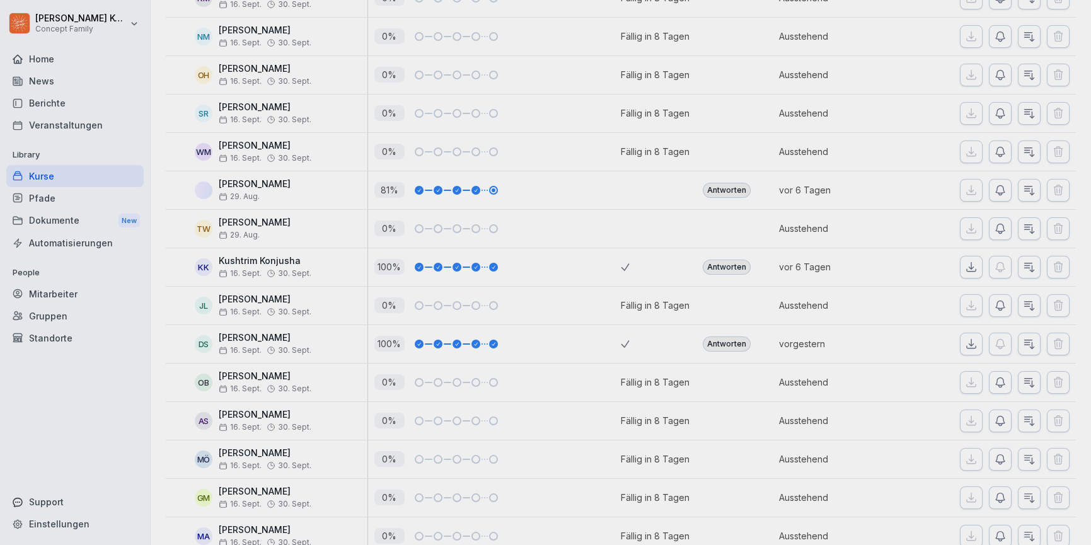
scroll to position [479, 0]
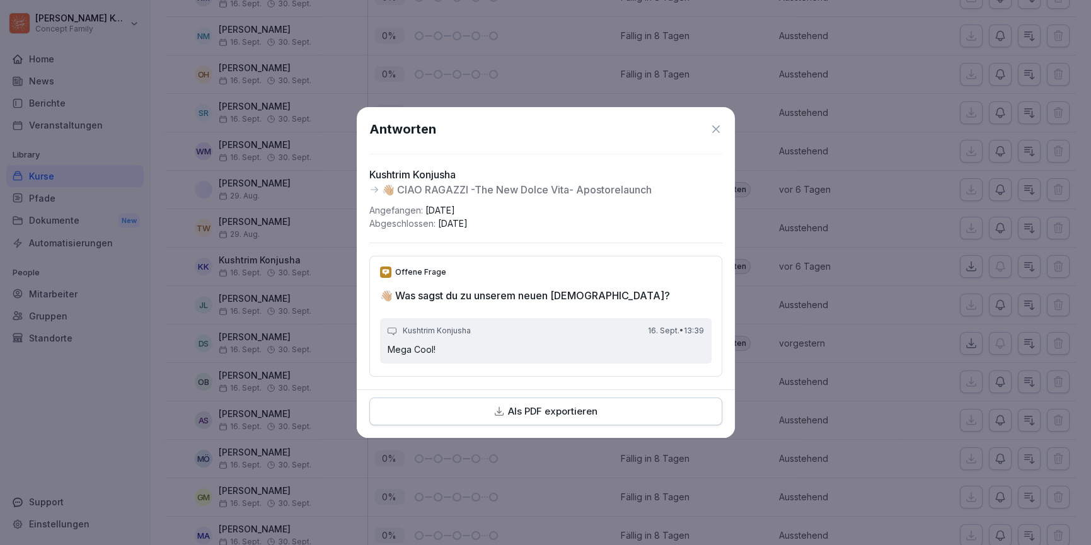
click at [716, 126] on icon at bounding box center [716, 129] width 13 height 13
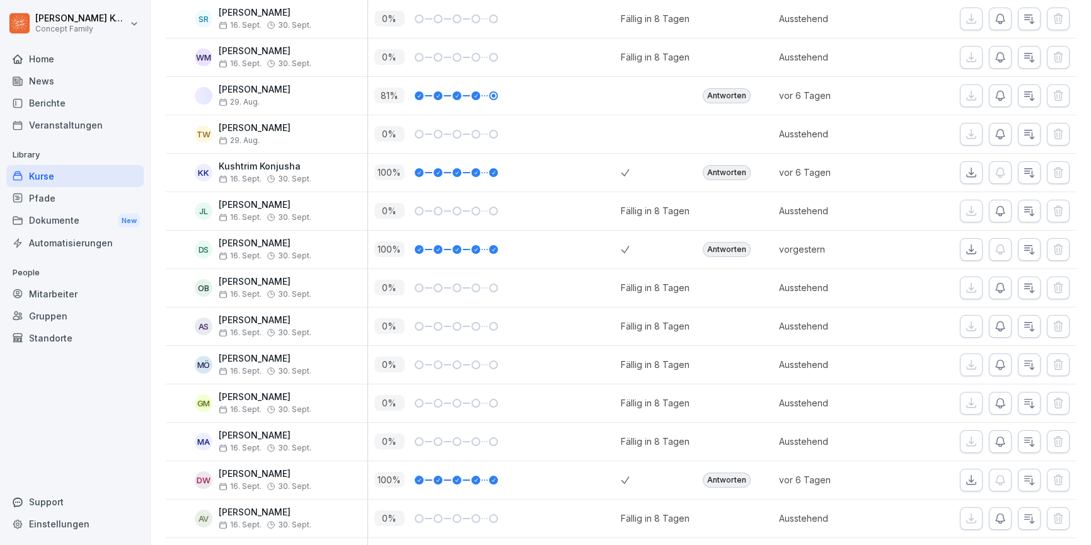
scroll to position [575, 0]
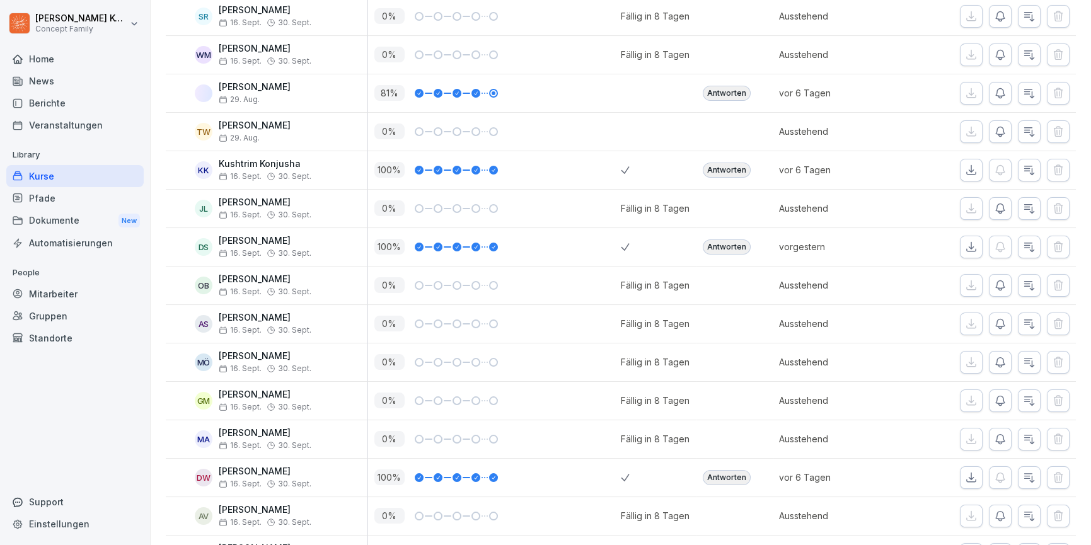
click at [731, 245] on div "Antworten" at bounding box center [727, 247] width 48 height 15
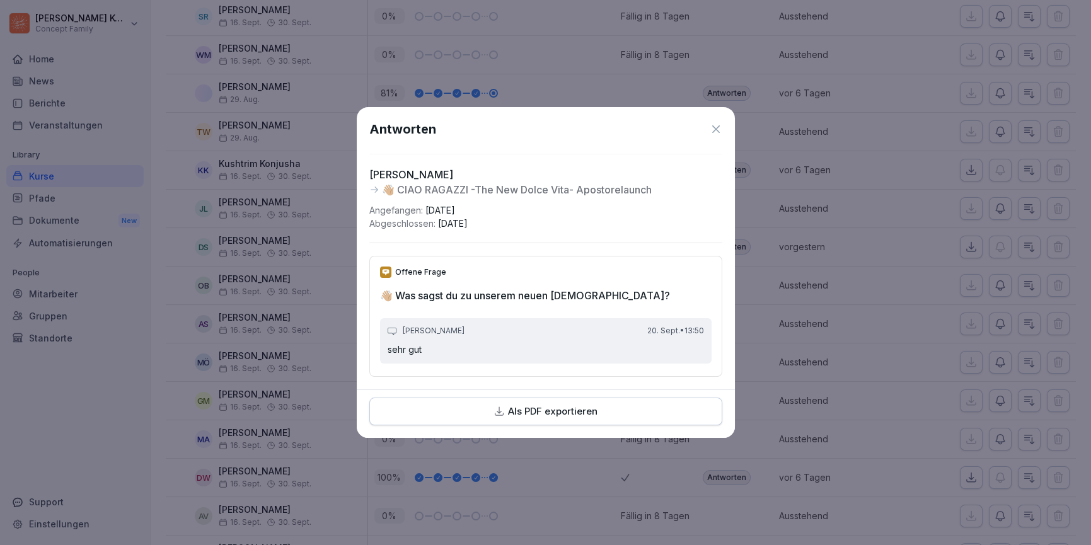
click at [716, 129] on icon at bounding box center [716, 129] width 8 height 8
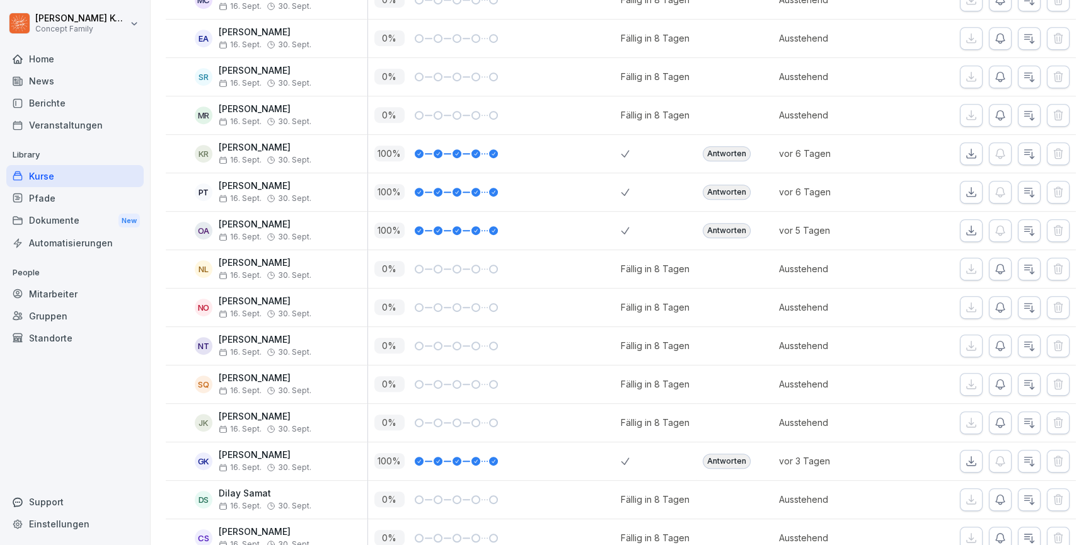
scroll to position [1590, 0]
click at [733, 230] on div "Antworten" at bounding box center [727, 231] width 48 height 15
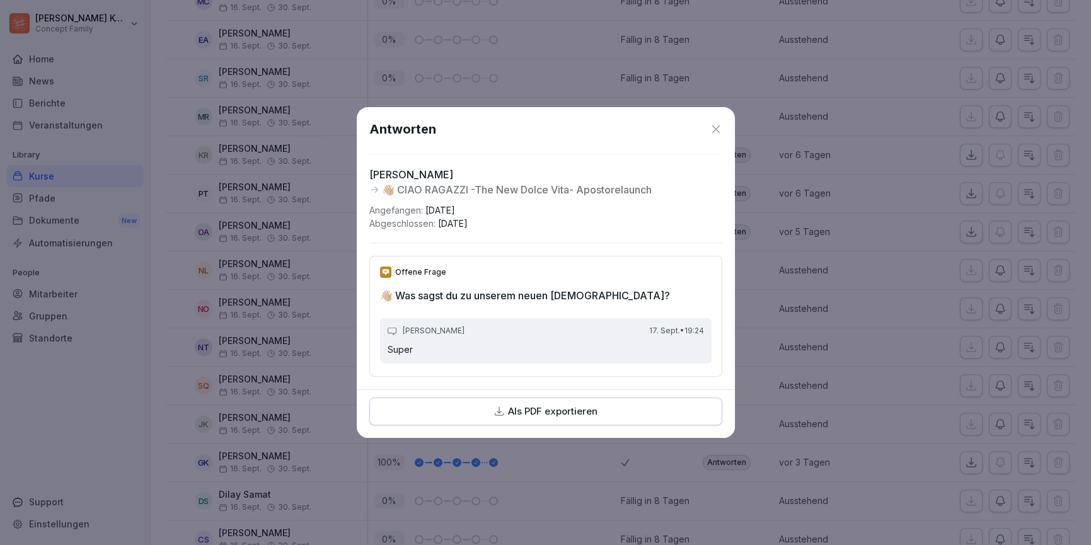
click at [718, 136] on div "Antworten" at bounding box center [545, 129] width 353 height 19
click at [718, 131] on icon at bounding box center [716, 129] width 13 height 13
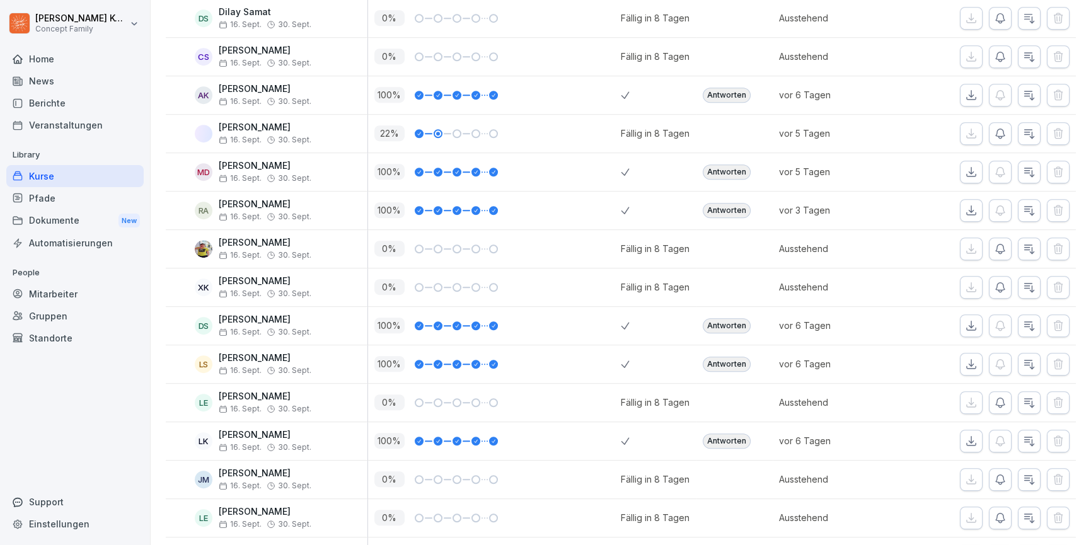
scroll to position [2081, 0]
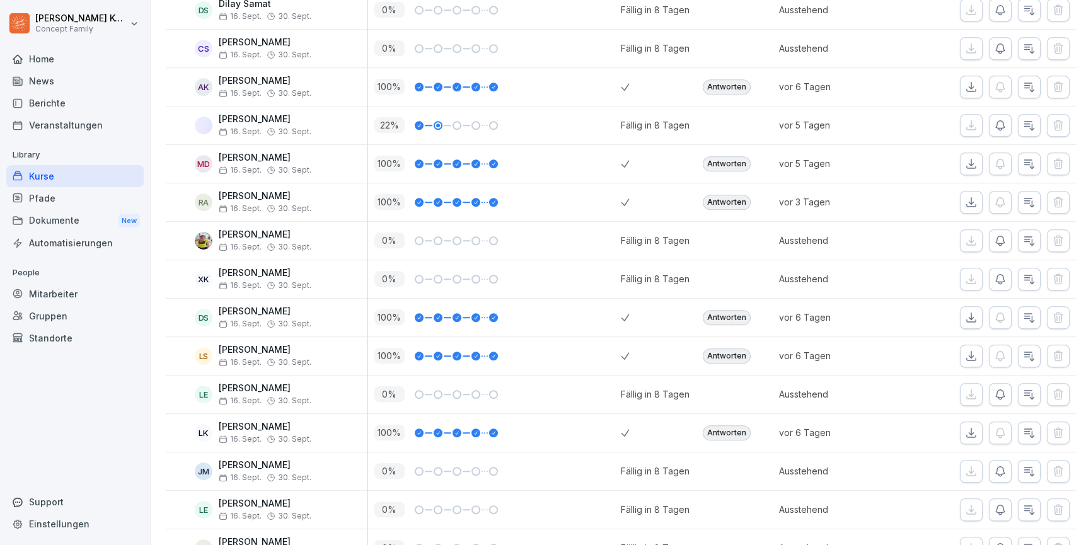
click at [52, 201] on div "Pfade" at bounding box center [74, 198] width 137 height 22
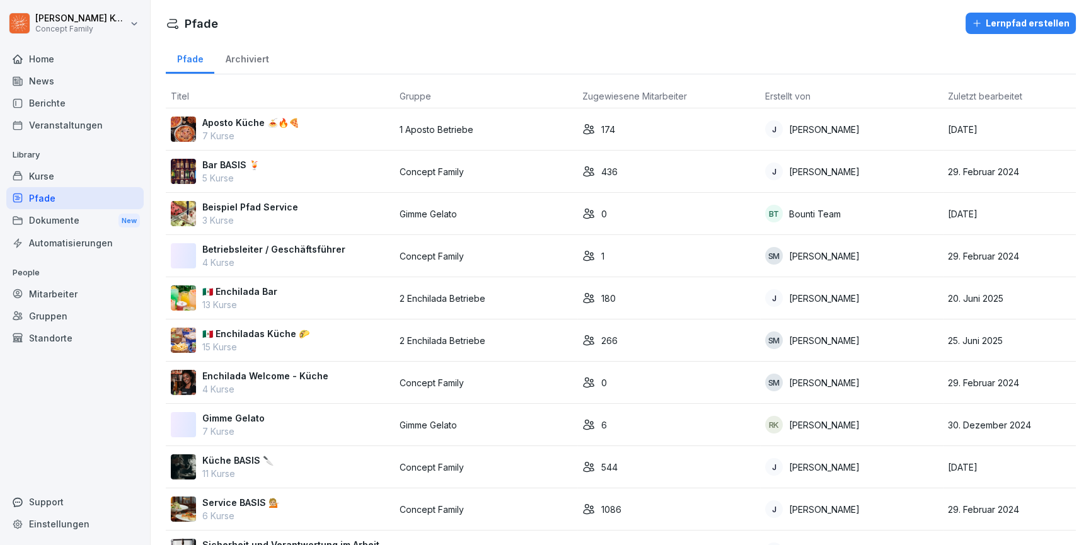
click at [314, 116] on div "Aposto Küche 🍝🔥🍕 7 Kurse" at bounding box center [280, 129] width 219 height 26
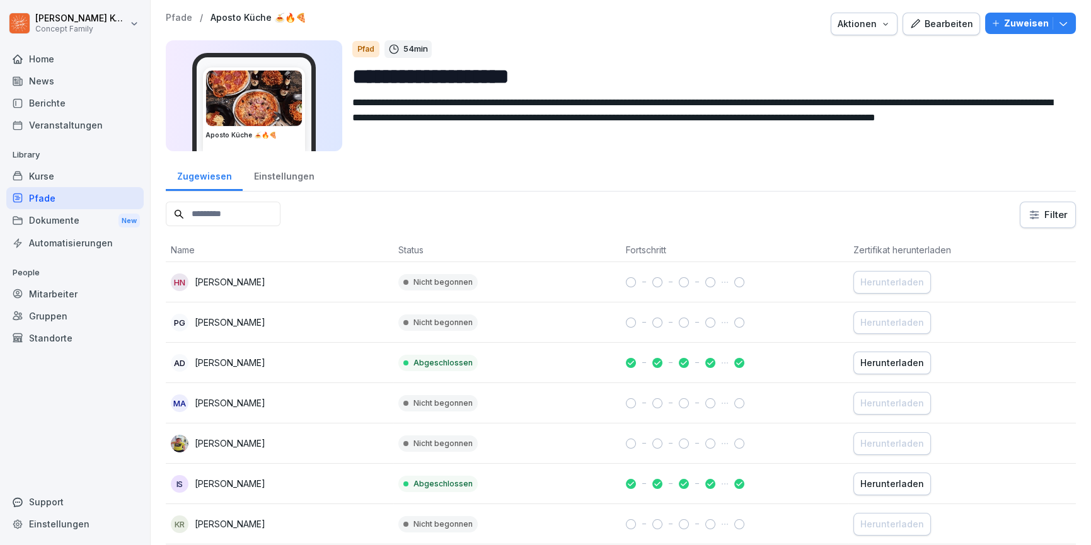
click at [272, 177] on div "Einstellungen" at bounding box center [284, 175] width 83 height 32
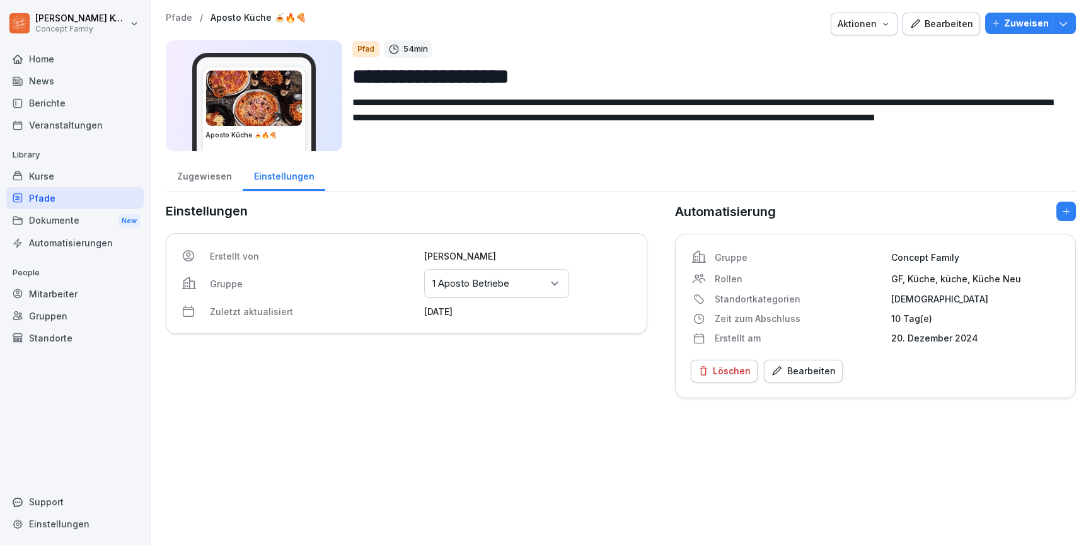
click at [216, 183] on div "Zugewiesen" at bounding box center [204, 175] width 77 height 32
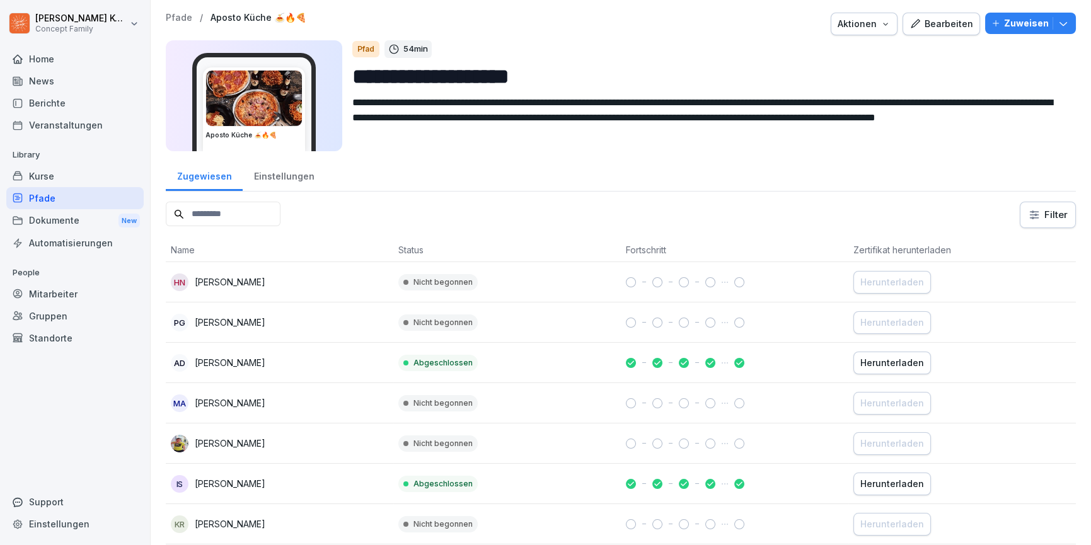
click at [65, 103] on div "Berichte" at bounding box center [74, 103] width 137 height 22
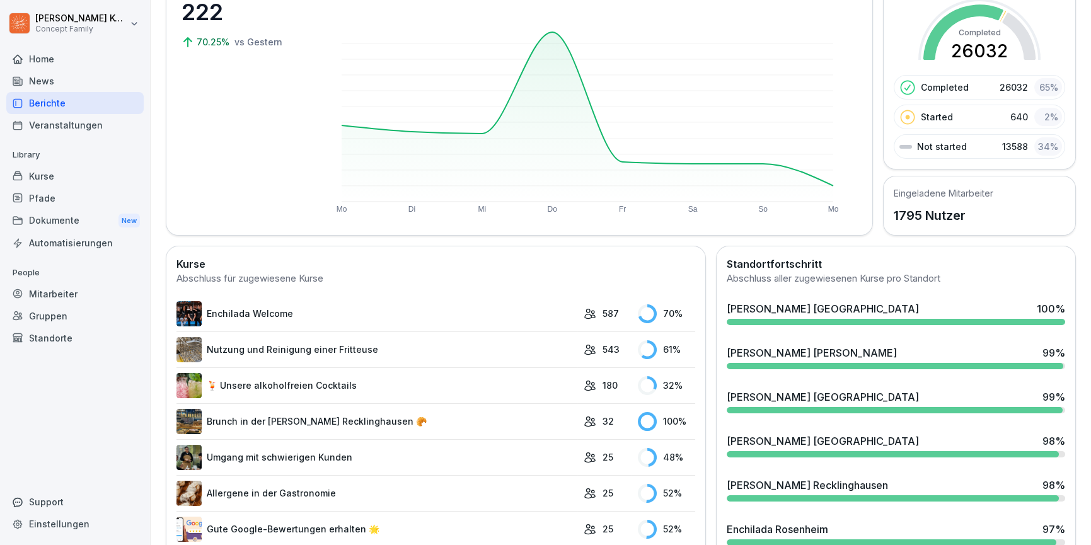
scroll to position [113, 0]
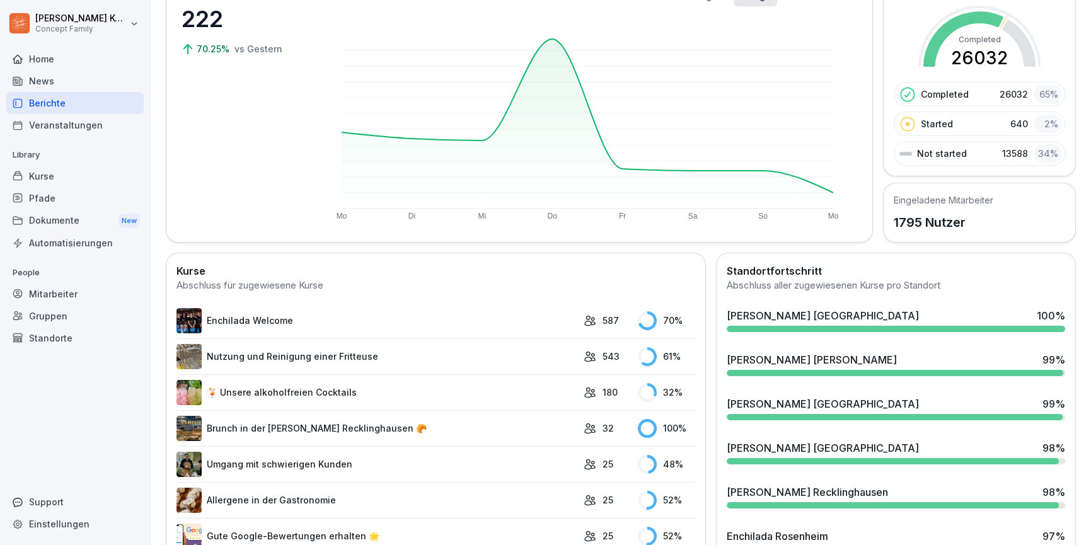
click at [49, 288] on div "Mitarbeiter" at bounding box center [74, 294] width 137 height 22
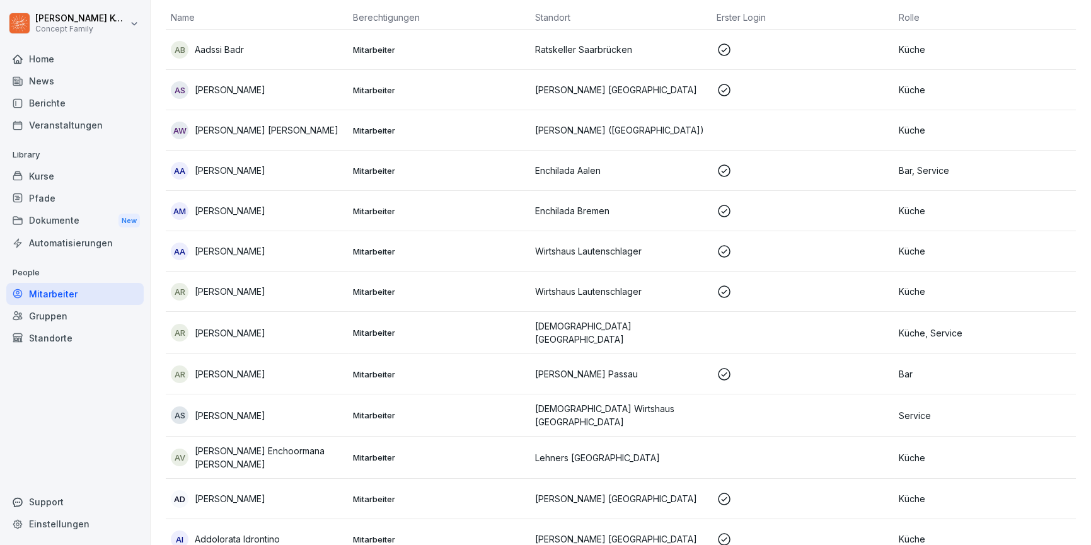
scroll to position [13, 0]
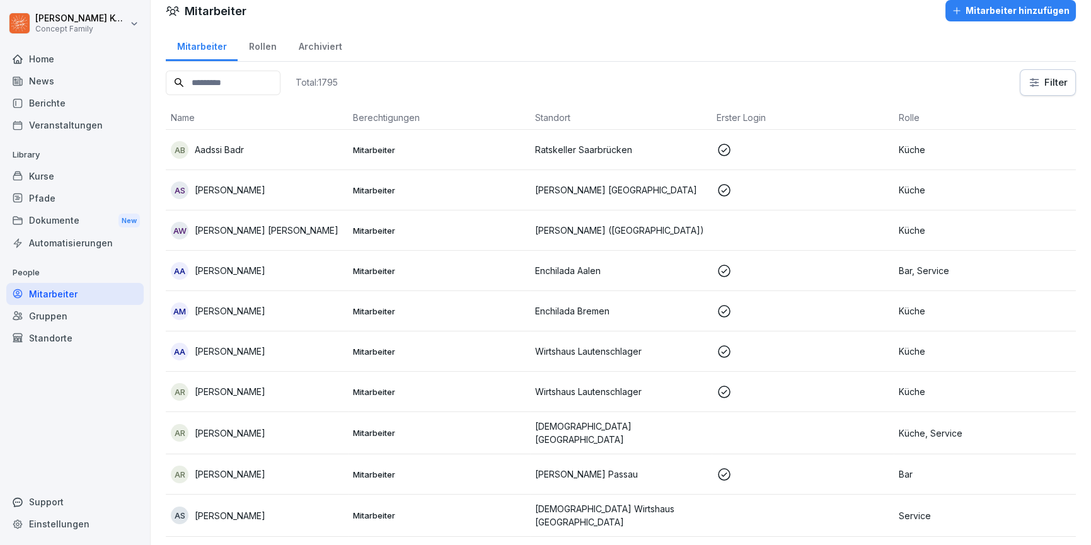
click at [40, 291] on div "Mitarbeiter" at bounding box center [74, 294] width 137 height 22
click at [66, 316] on div "Gruppen" at bounding box center [74, 316] width 137 height 22
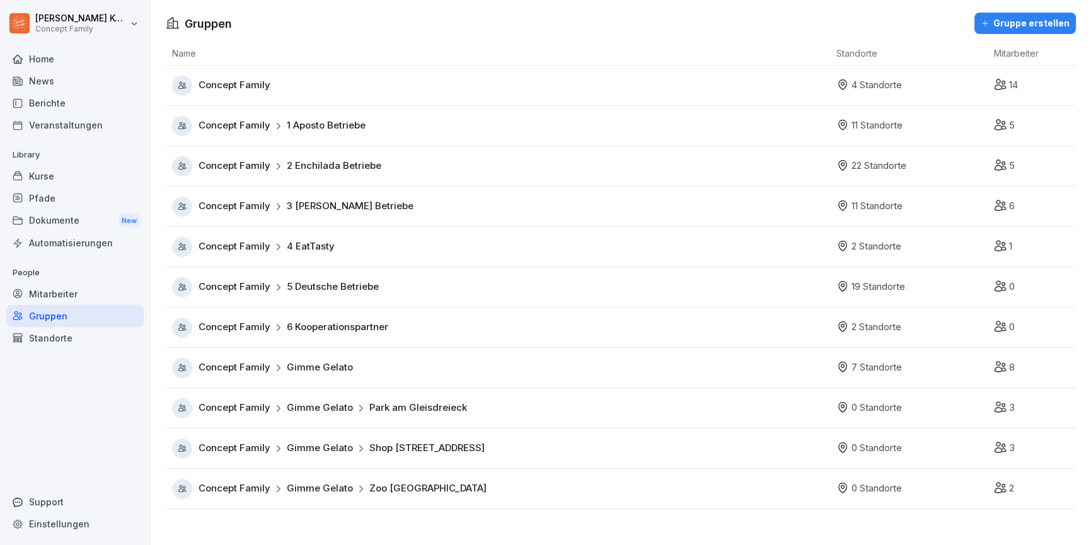
click at [34, 166] on div "Kurse" at bounding box center [74, 176] width 137 height 22
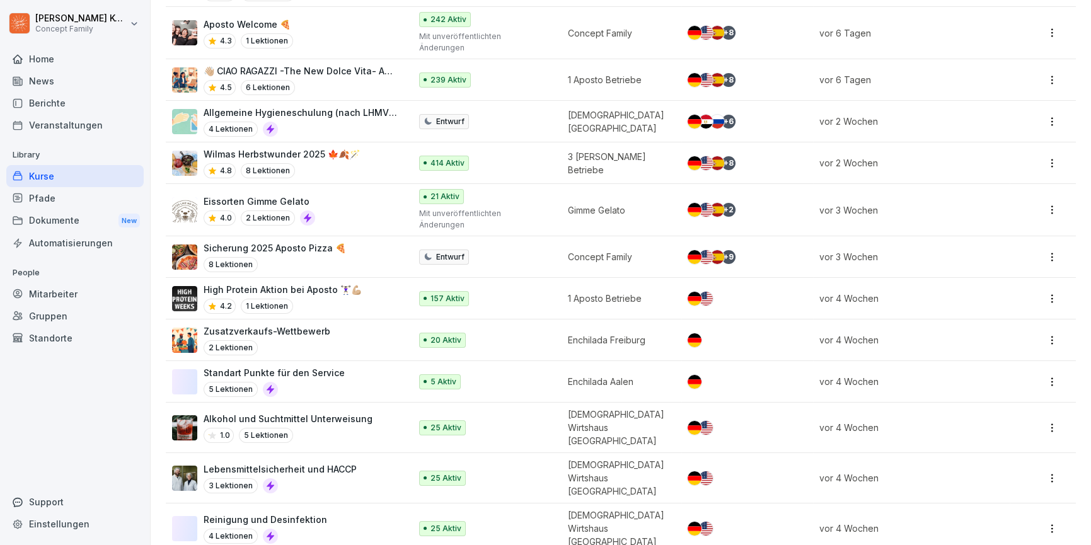
scroll to position [564, 0]
